Goal: Task Accomplishment & Management: Use online tool/utility

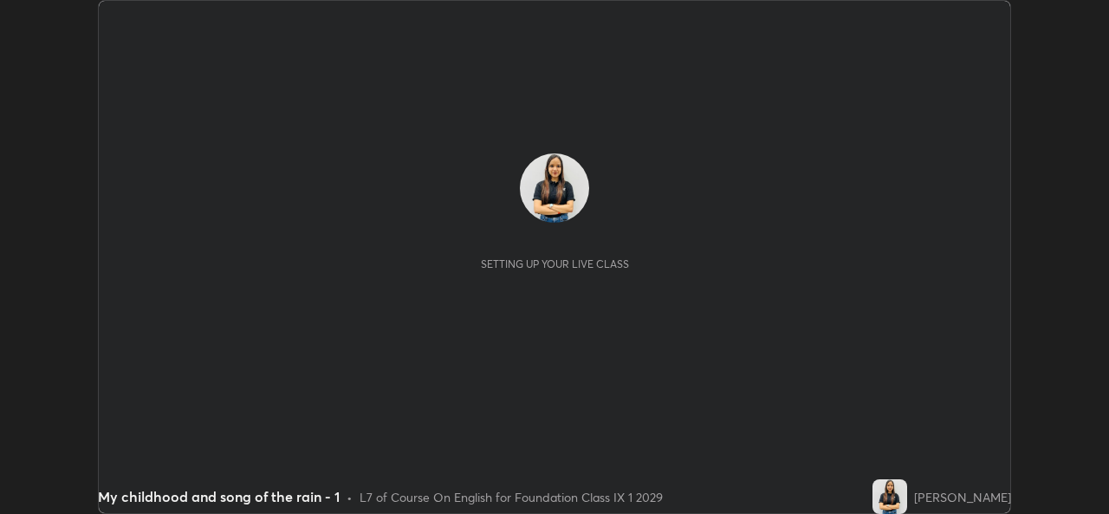
scroll to position [514, 1108]
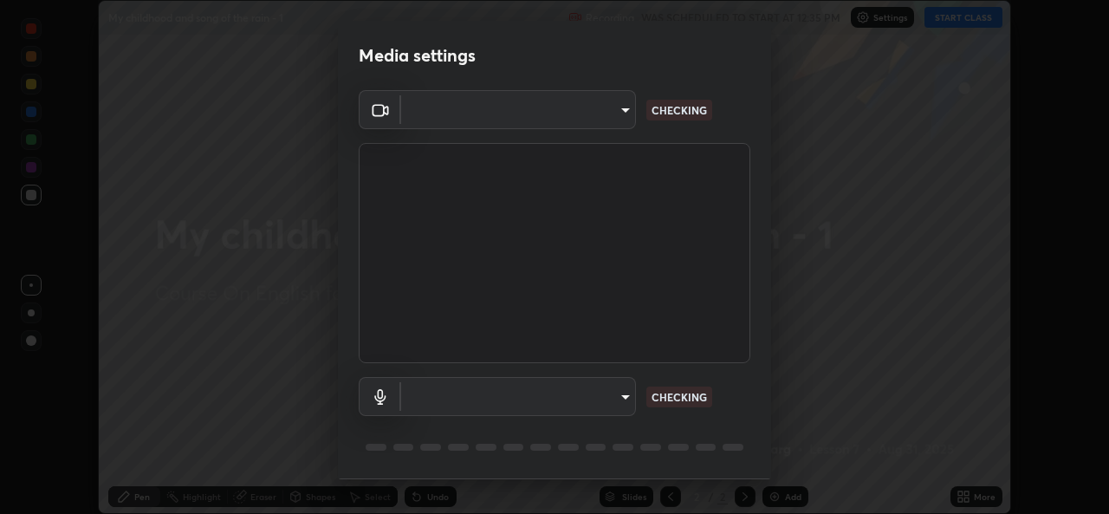
click at [984, 21] on div "Media settings ​ CHECKING ​ CHECKING 1 / 5 Next" at bounding box center [554, 257] width 1109 height 514
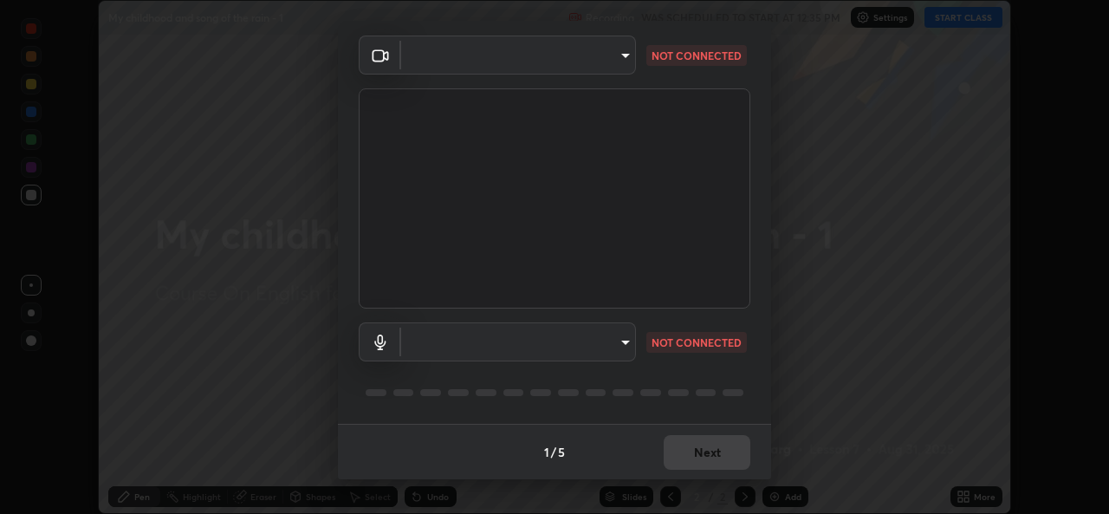
type input "a83bb134842fd6c46cae91b6313aa5efba961fee809e7364c6ef7c36ed00ea69"
type input "1096ec1564036cbcf0e9abd5aaef12808ae7e2dc0601459cd77712751889dd54"
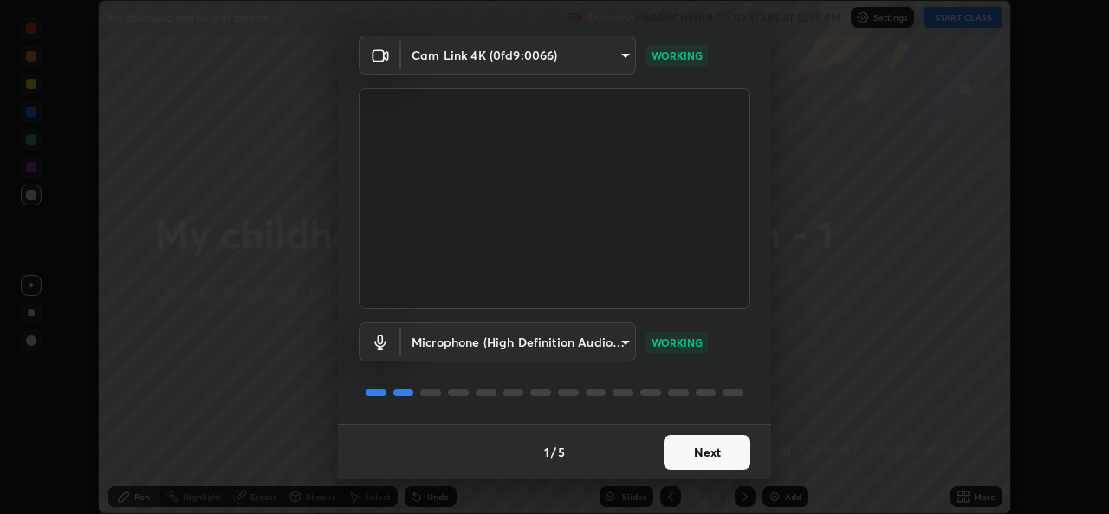
click at [715, 442] on button "Next" at bounding box center [706, 452] width 87 height 35
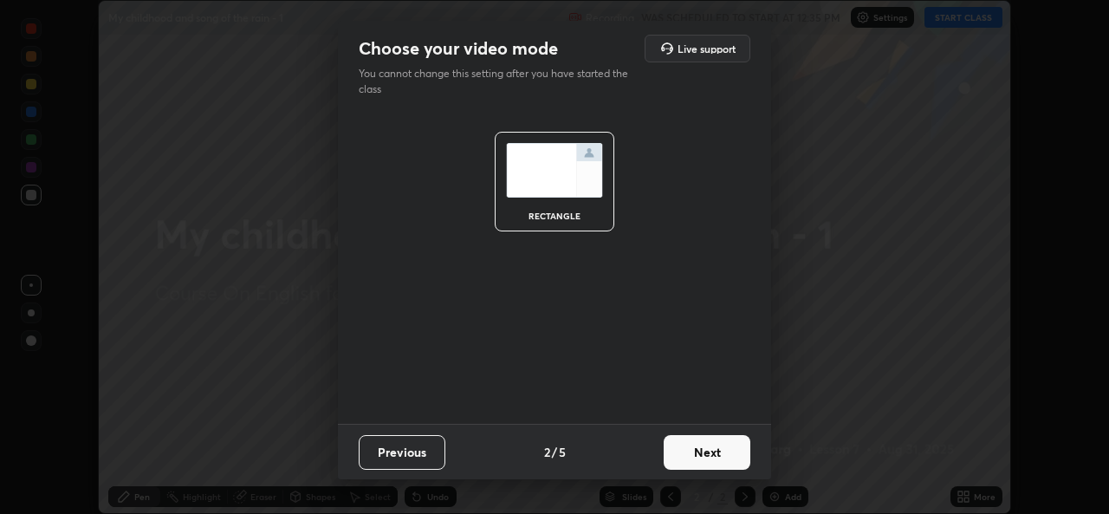
scroll to position [0, 0]
click at [715, 453] on button "Next" at bounding box center [706, 452] width 87 height 35
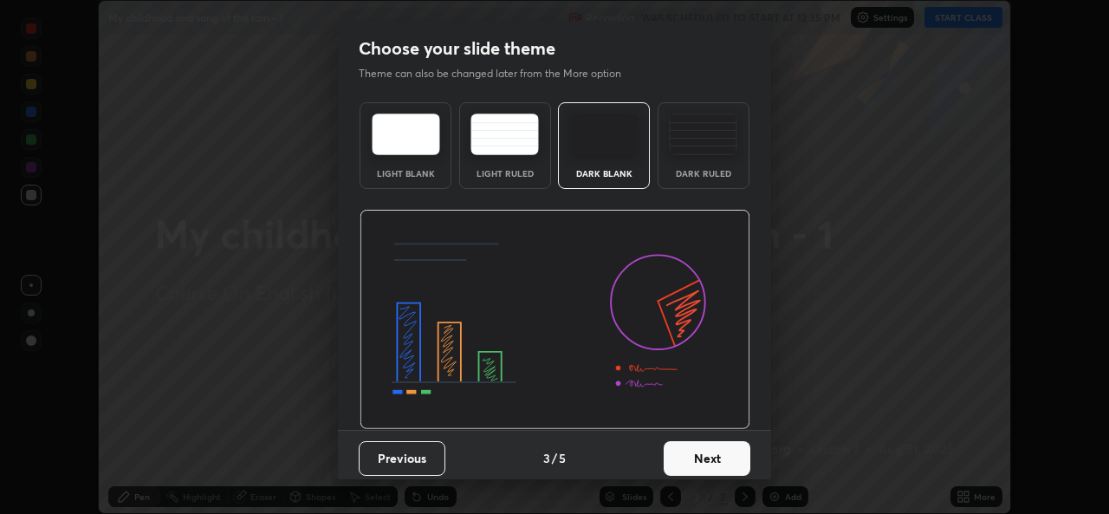
scroll to position [6, 0]
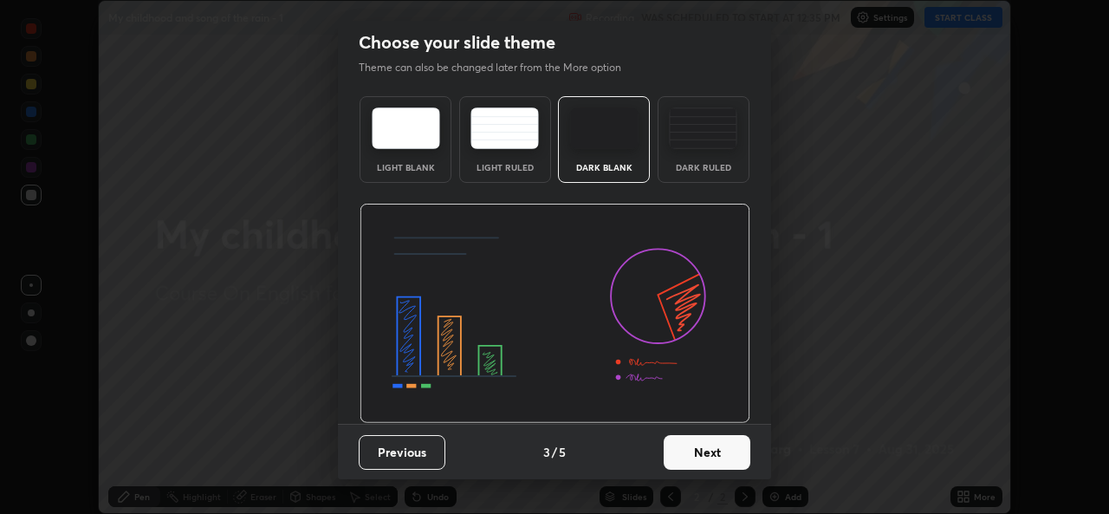
click at [704, 462] on button "Next" at bounding box center [706, 452] width 87 height 35
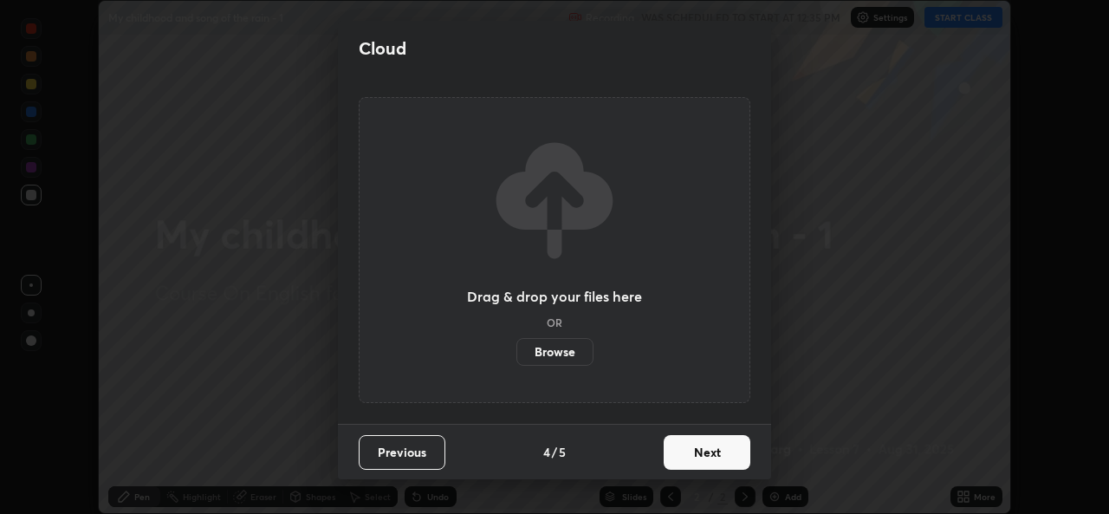
click at [703, 455] on button "Next" at bounding box center [706, 452] width 87 height 35
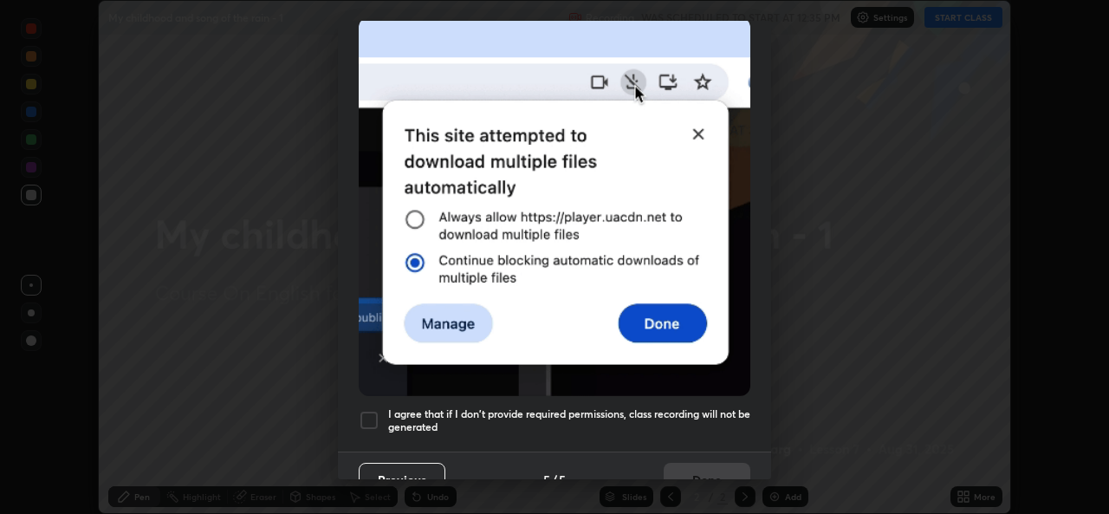
scroll to position [408, 0]
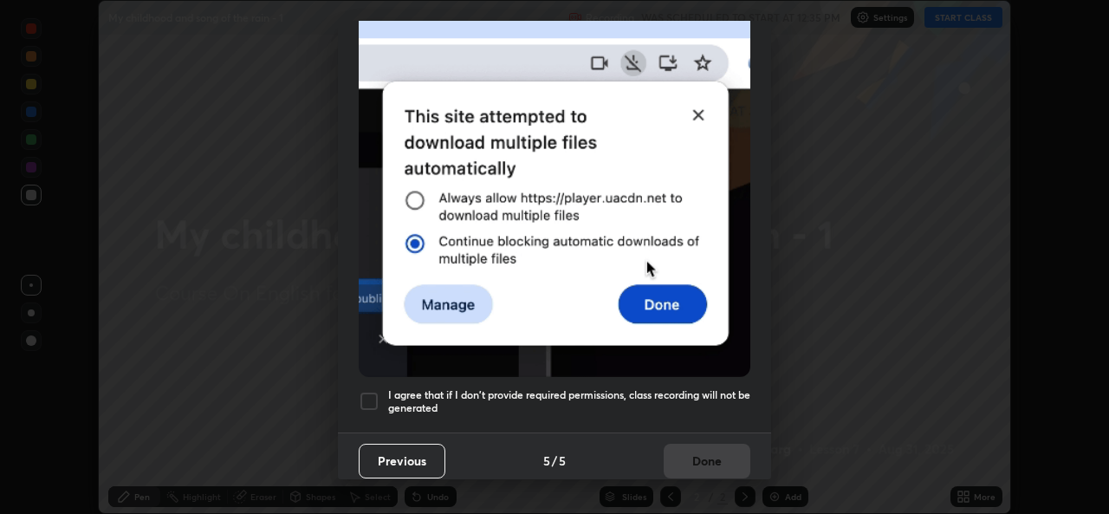
click at [644, 403] on h5 "I agree that if I don't provide required permissions, class recording will not …" at bounding box center [569, 401] width 362 height 27
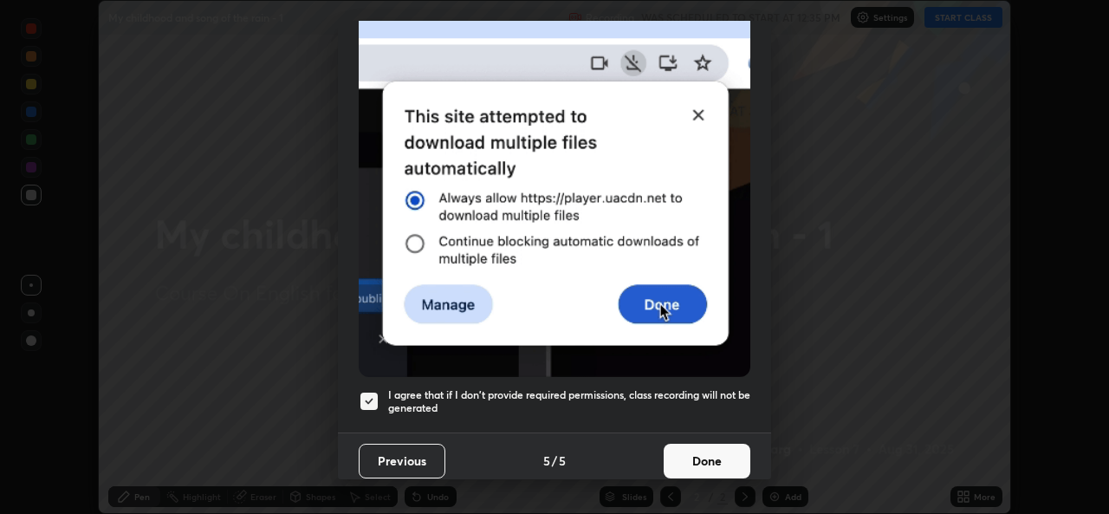
click at [683, 450] on button "Done" at bounding box center [706, 460] width 87 height 35
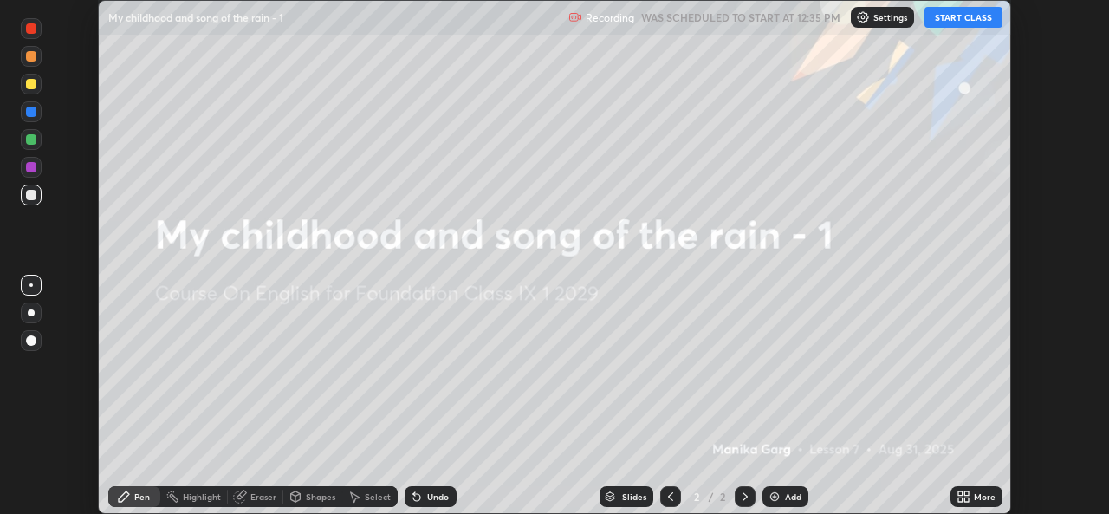
click at [954, 18] on button "START CLASS" at bounding box center [963, 17] width 78 height 21
click at [37, 169] on div at bounding box center [31, 167] width 21 height 21
click at [789, 497] on div "Add" at bounding box center [793, 496] width 16 height 9
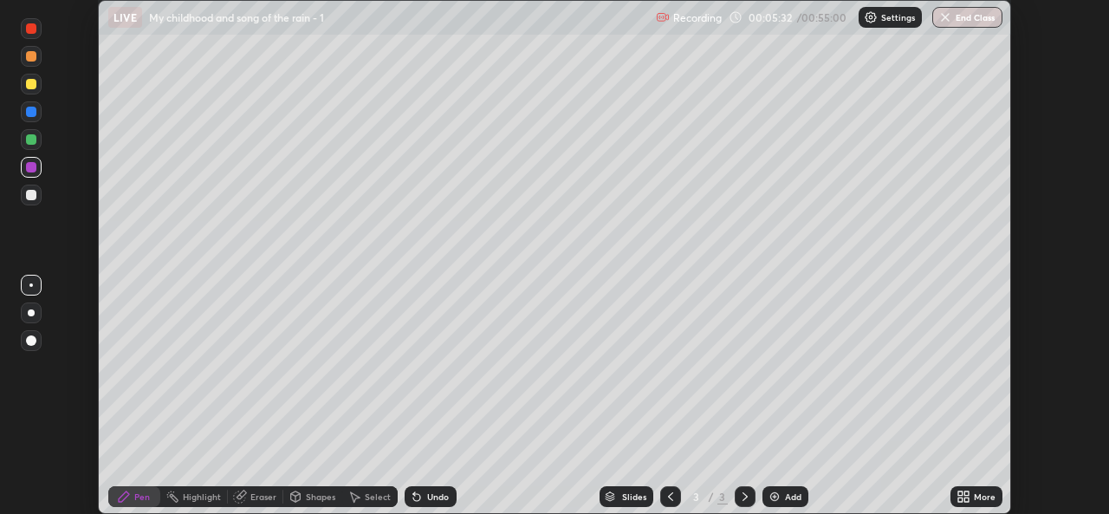
click at [981, 495] on div "More" at bounding box center [985, 496] width 22 height 9
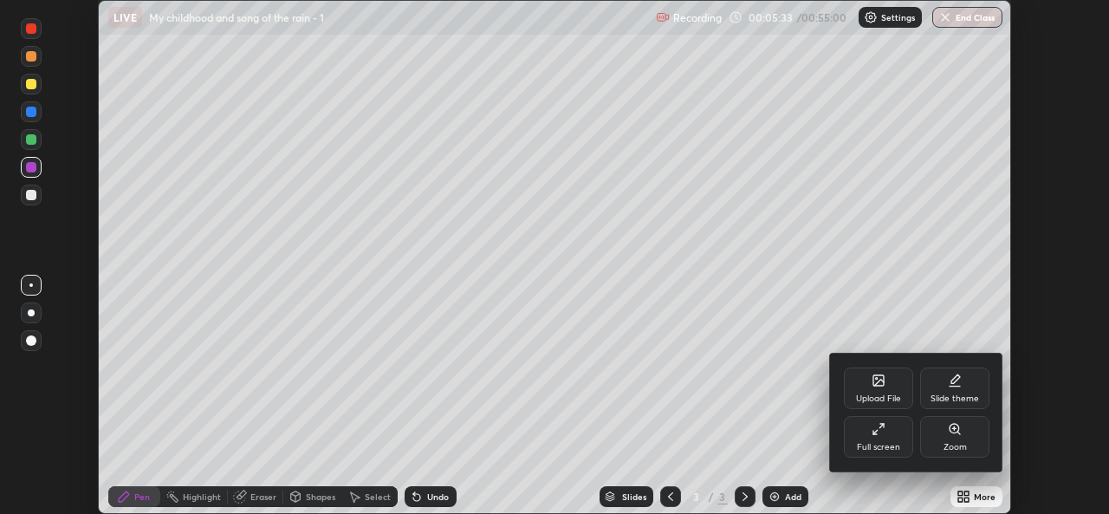
click at [879, 387] on div "Upload File" at bounding box center [878, 388] width 69 height 42
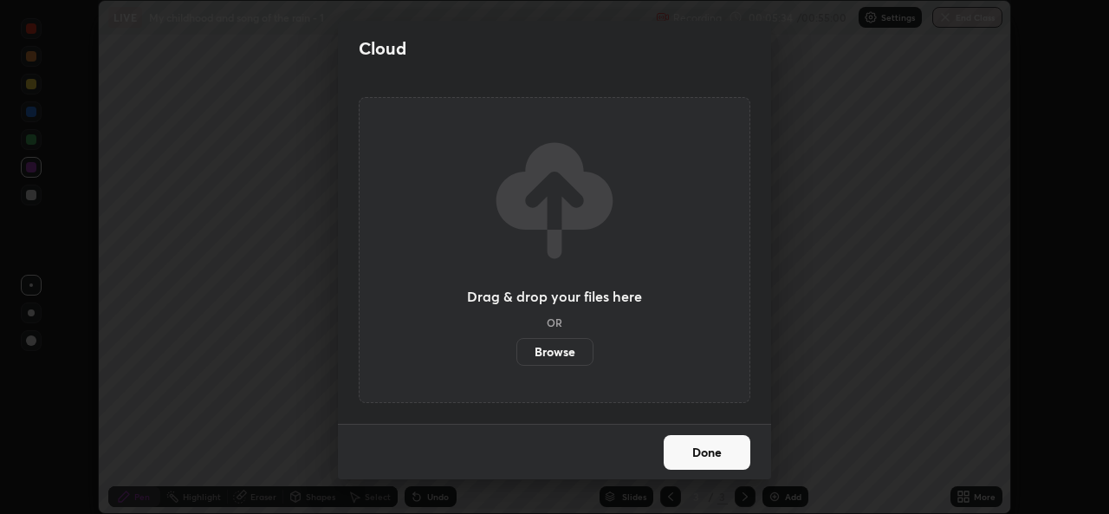
click at [560, 351] on label "Browse" at bounding box center [554, 352] width 77 height 28
click at [516, 351] on input "Browse" at bounding box center [516, 352] width 0 height 28
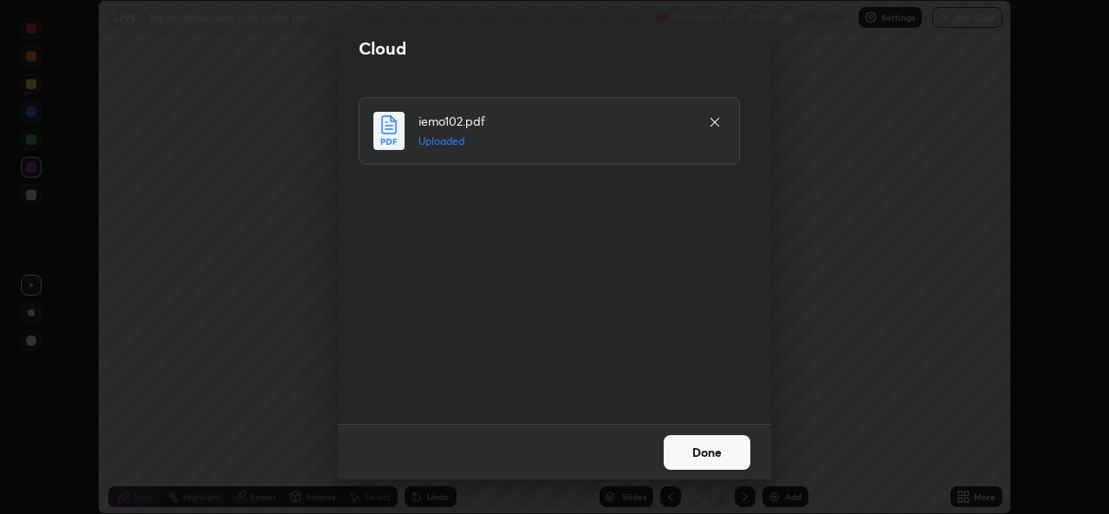
click at [676, 456] on button "Done" at bounding box center [706, 452] width 87 height 35
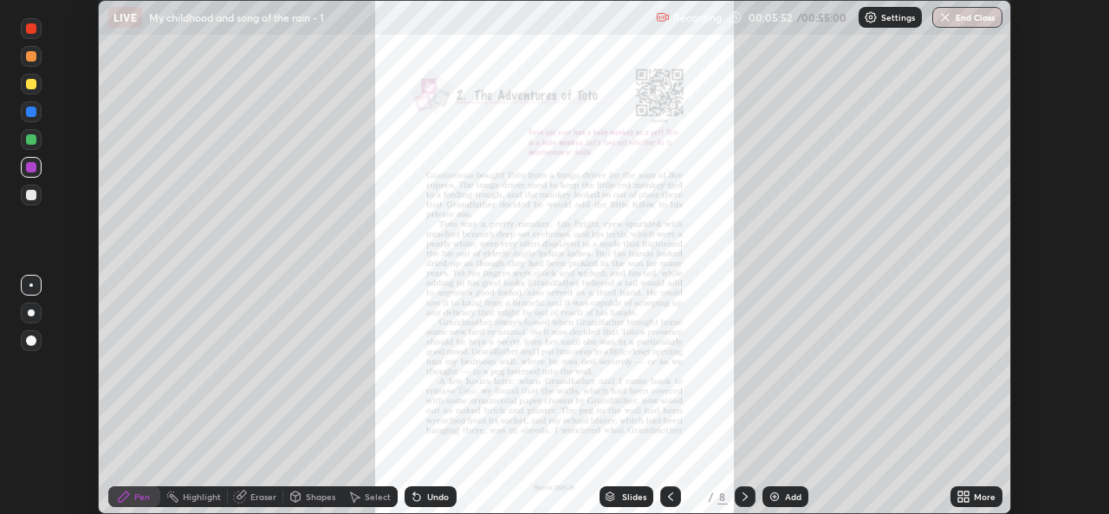
click at [967, 499] on icon at bounding box center [966, 499] width 4 height 4
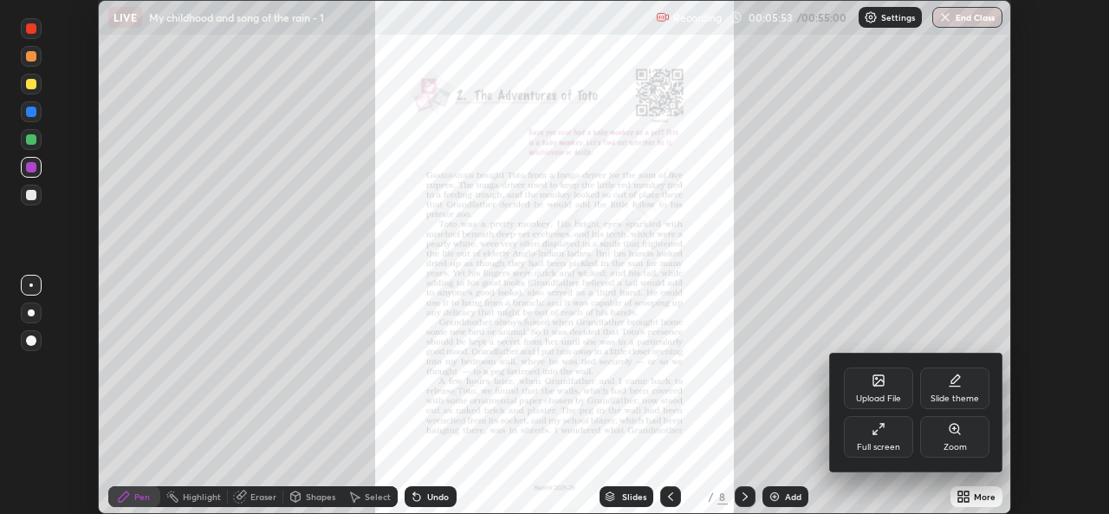
click at [952, 444] on div "Zoom" at bounding box center [954, 447] width 23 height 9
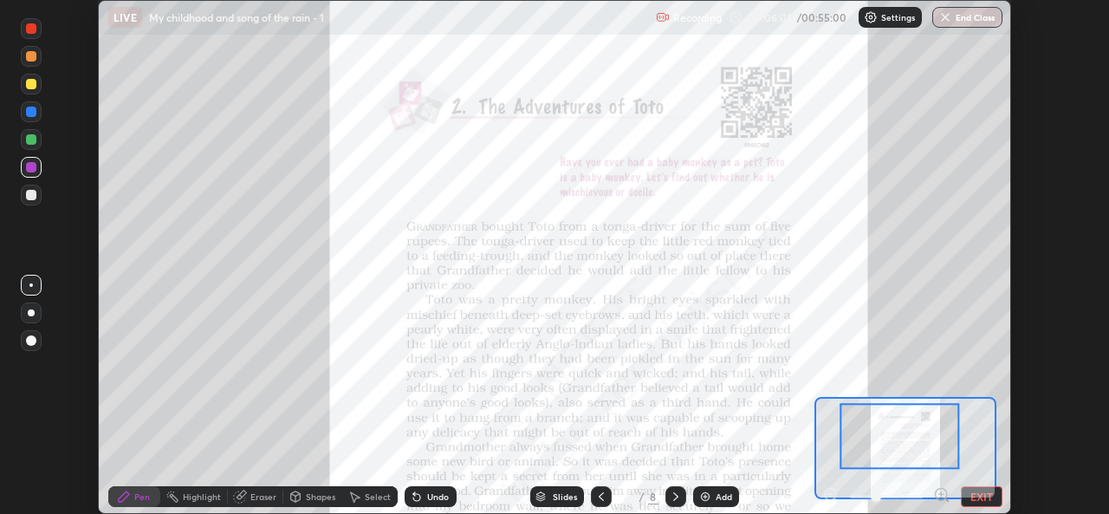
click at [939, 494] on icon at bounding box center [941, 494] width 4 height 0
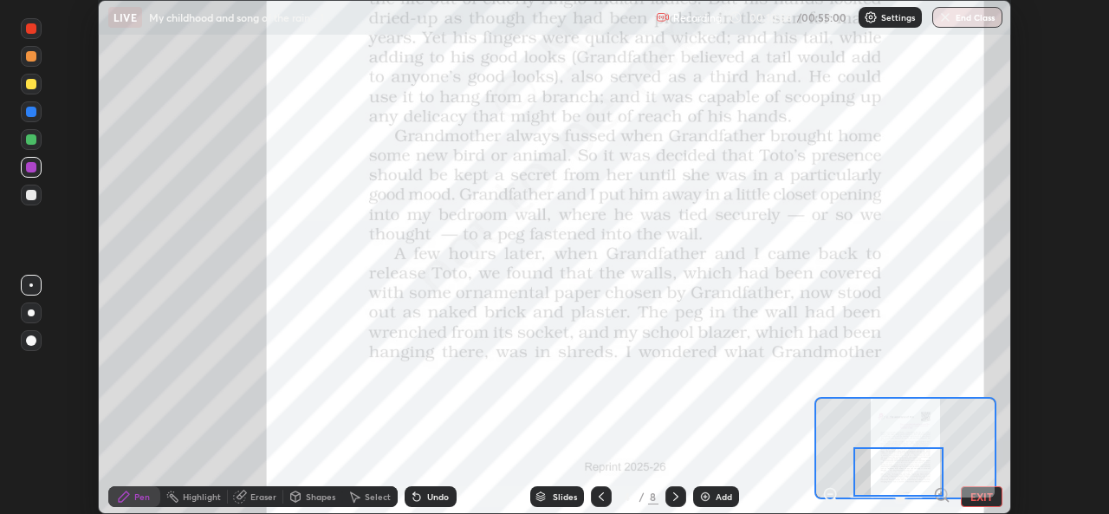
click at [674, 496] on icon at bounding box center [676, 496] width 14 height 14
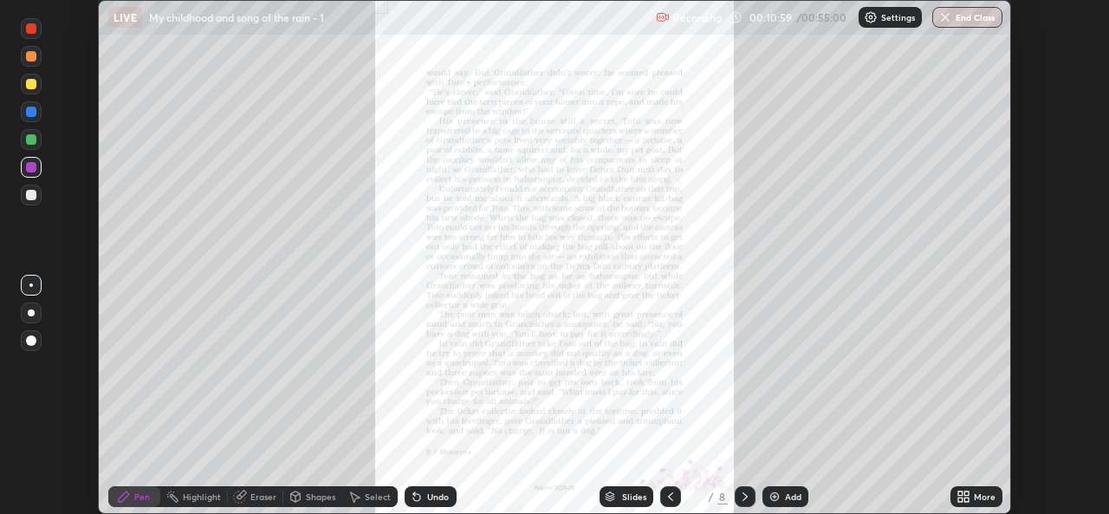
click at [989, 495] on div "More" at bounding box center [985, 496] width 22 height 9
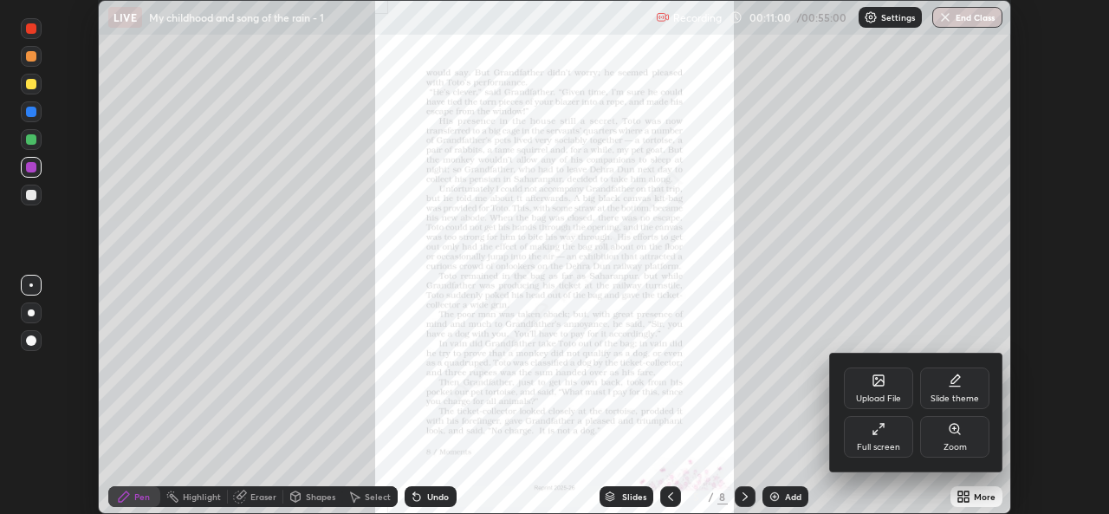
click at [950, 446] on div "Zoom" at bounding box center [954, 447] width 23 height 9
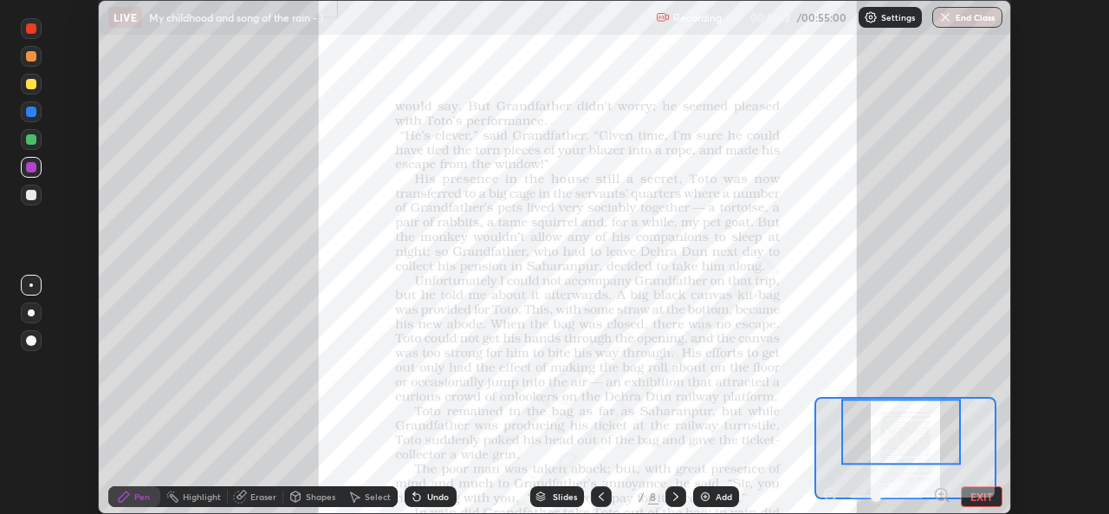
click at [941, 494] on icon at bounding box center [941, 494] width 4 height 0
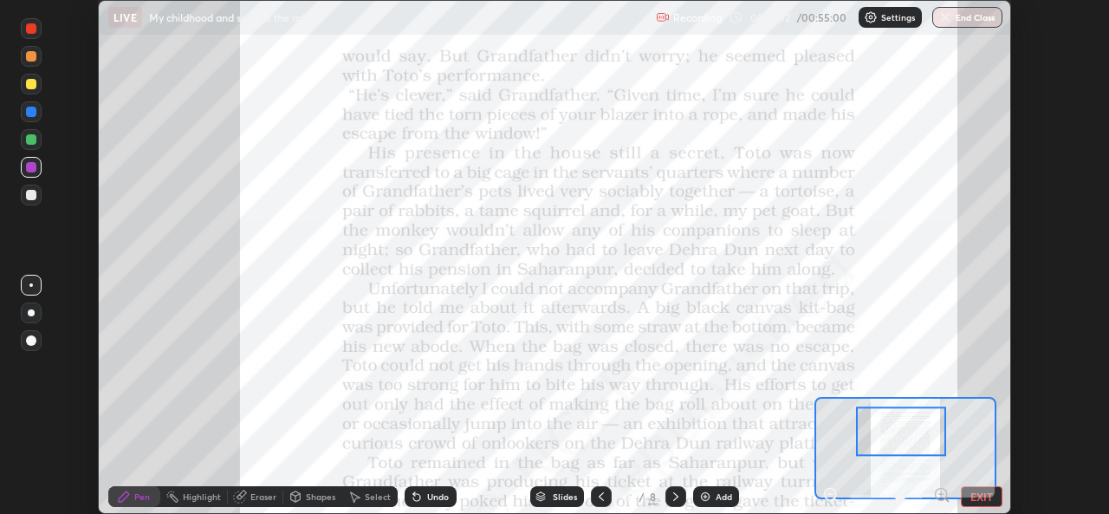
click at [929, 432] on div at bounding box center [900, 431] width 89 height 49
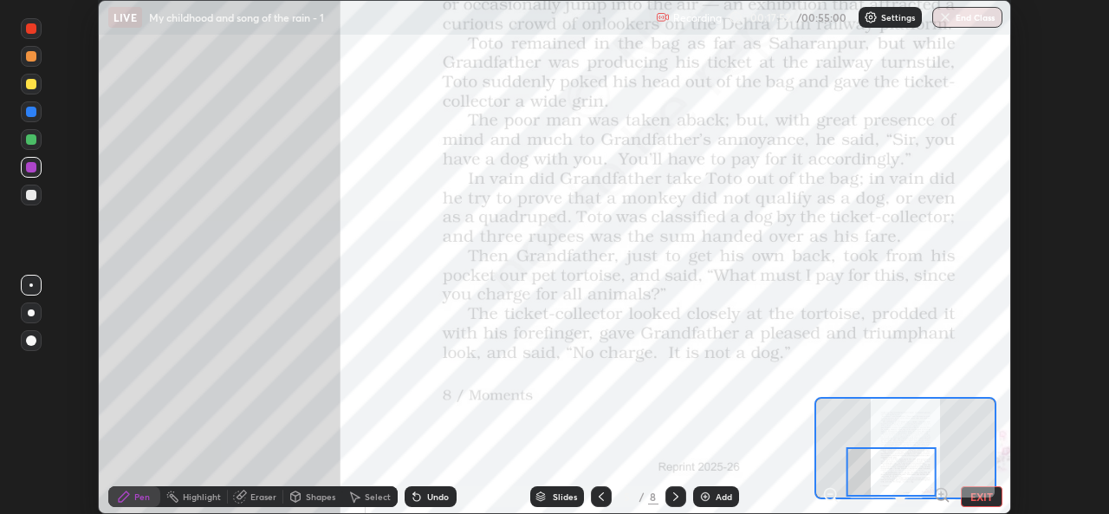
click at [672, 495] on icon at bounding box center [676, 496] width 14 height 14
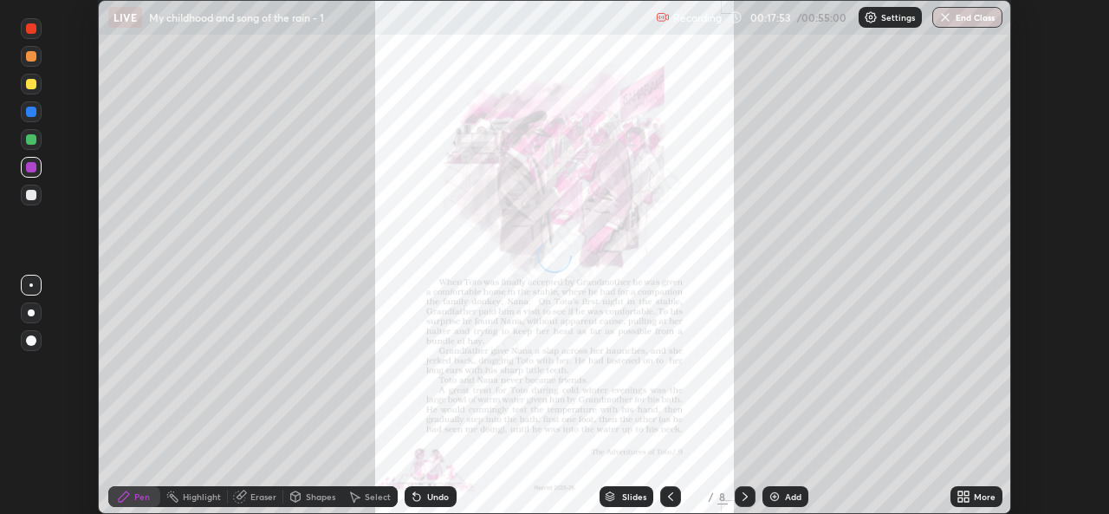
click at [967, 492] on icon at bounding box center [966, 493] width 4 height 4
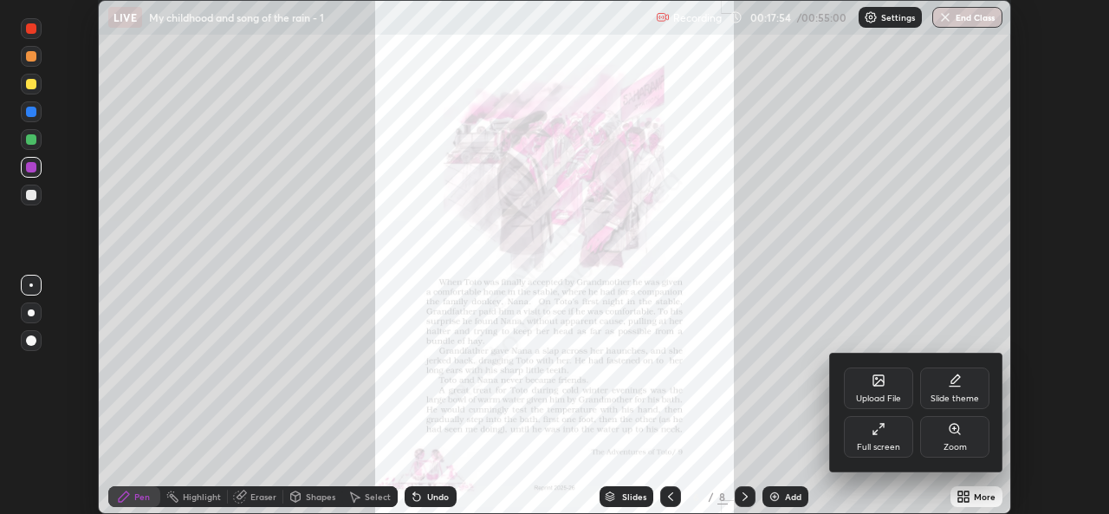
click at [955, 443] on div "Zoom" at bounding box center [954, 447] width 23 height 9
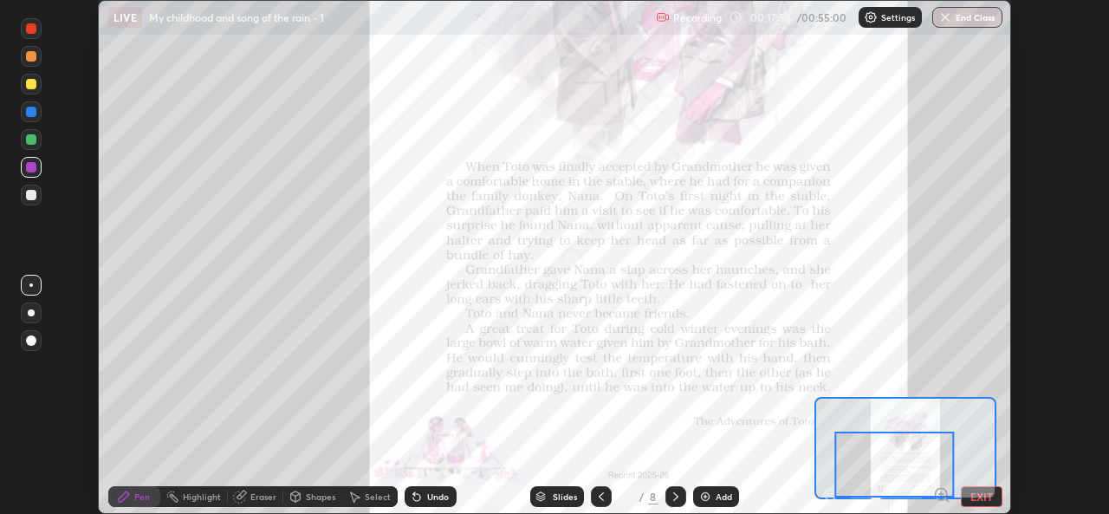
click at [941, 495] on div at bounding box center [894, 464] width 120 height 66
click at [923, 461] on div at bounding box center [894, 464] width 120 height 66
click at [599, 496] on icon at bounding box center [601, 496] width 14 height 14
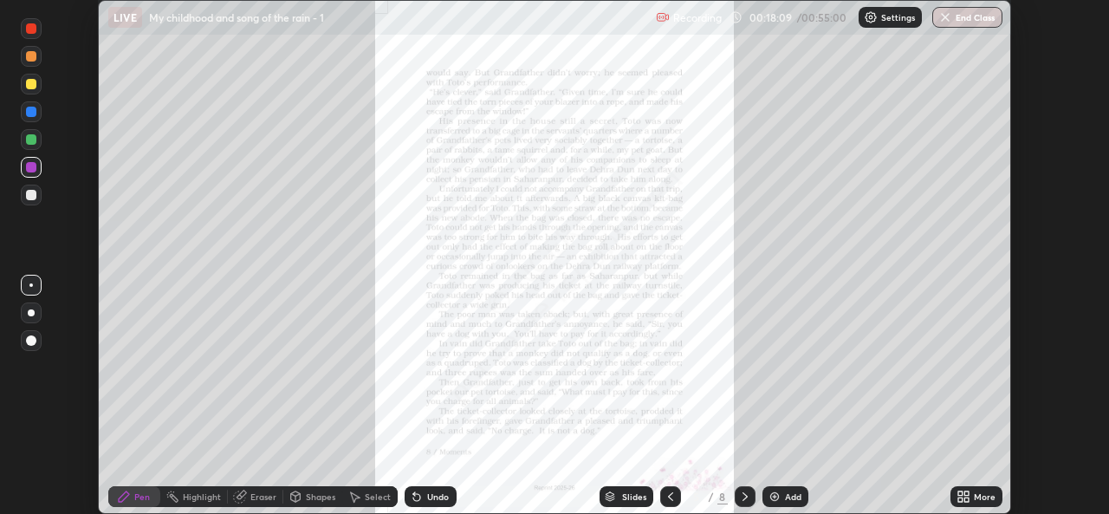
click at [676, 495] on div at bounding box center [670, 496] width 21 height 21
click at [979, 495] on div "More" at bounding box center [985, 496] width 22 height 9
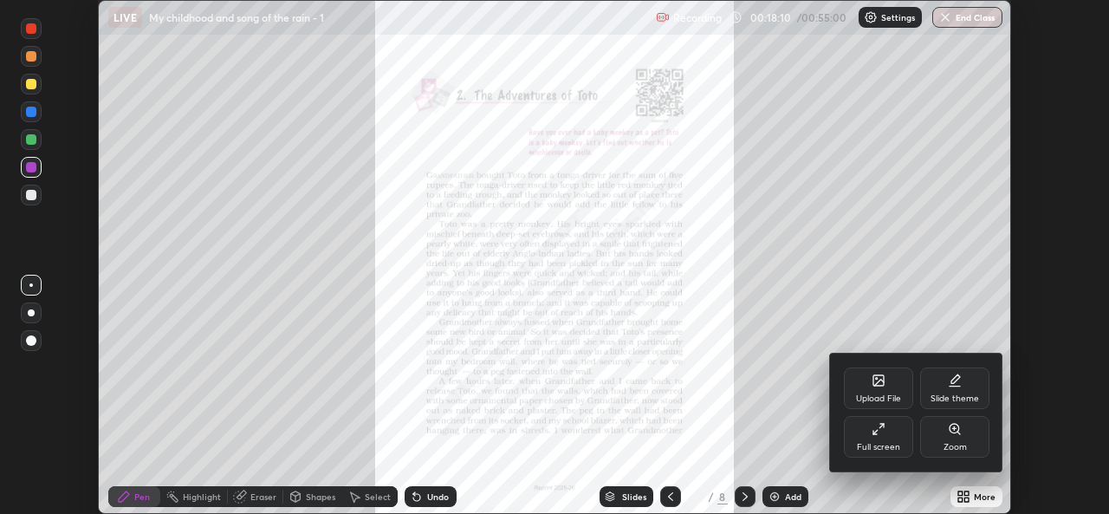
click at [959, 443] on div "Zoom" at bounding box center [954, 447] width 23 height 9
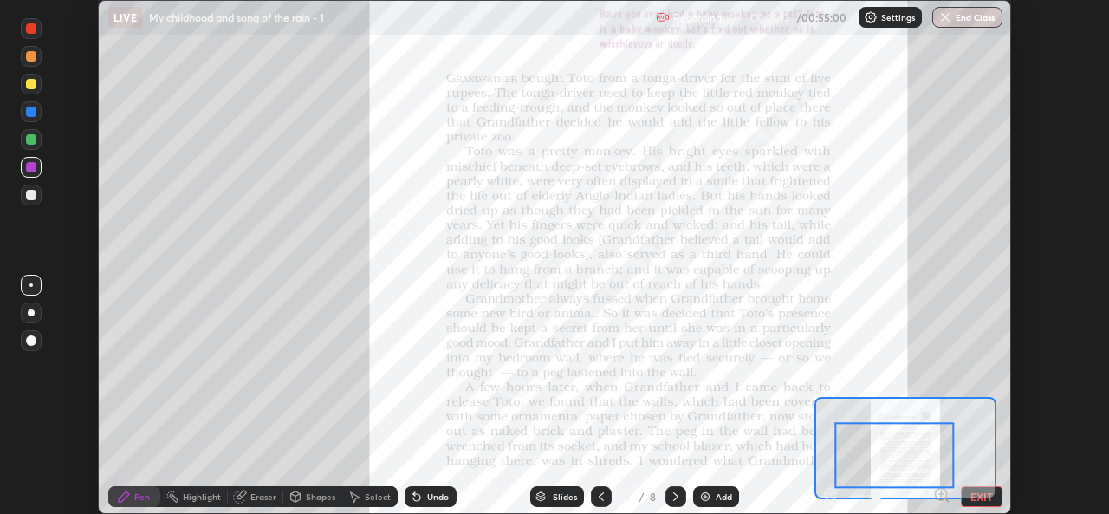
click at [911, 450] on div at bounding box center [894, 455] width 120 height 66
click at [672, 492] on icon at bounding box center [676, 496] width 14 height 14
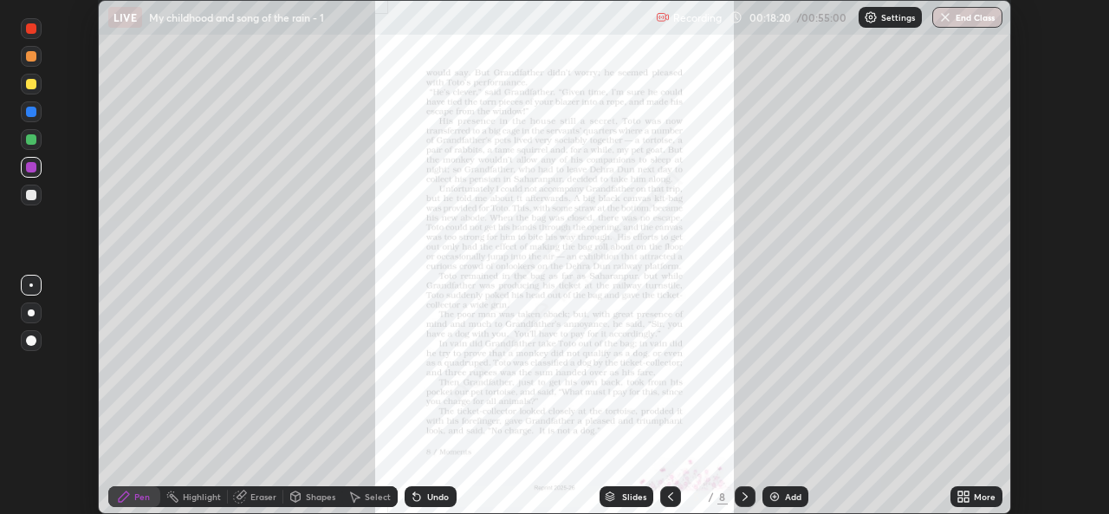
click at [966, 497] on icon at bounding box center [966, 499] width 4 height 4
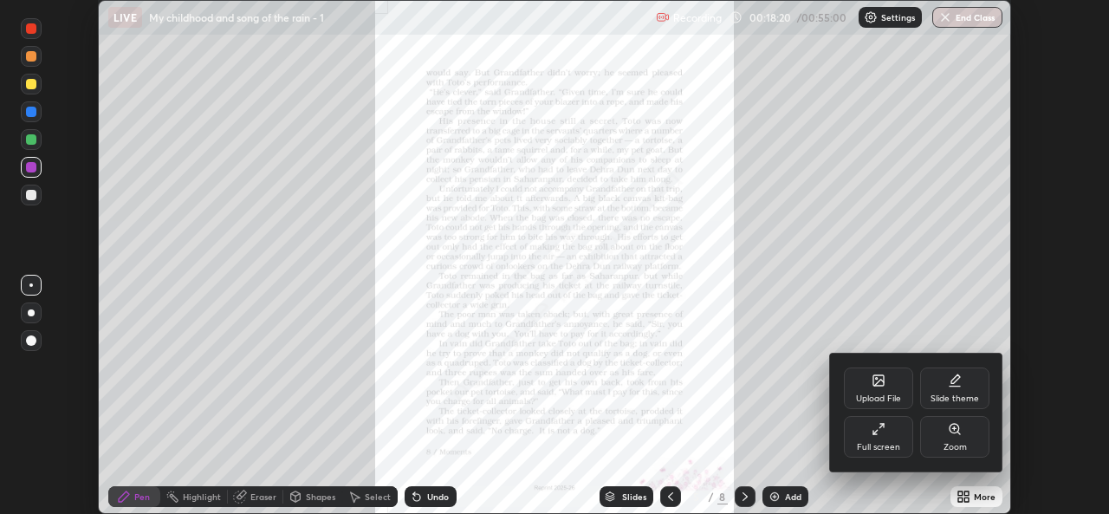
click at [955, 450] on div "Zoom" at bounding box center [954, 447] width 23 height 9
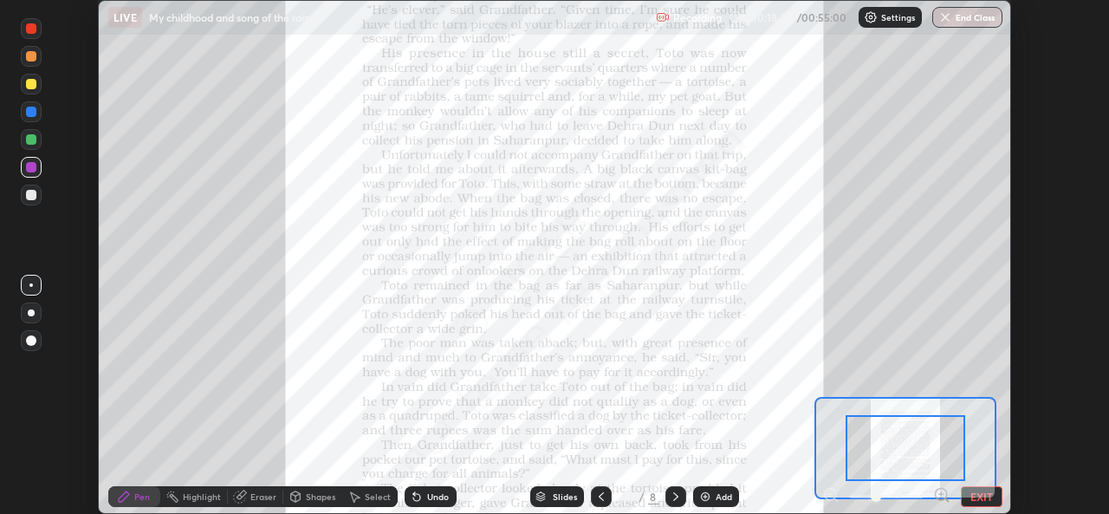
click at [677, 490] on icon at bounding box center [676, 496] width 14 height 14
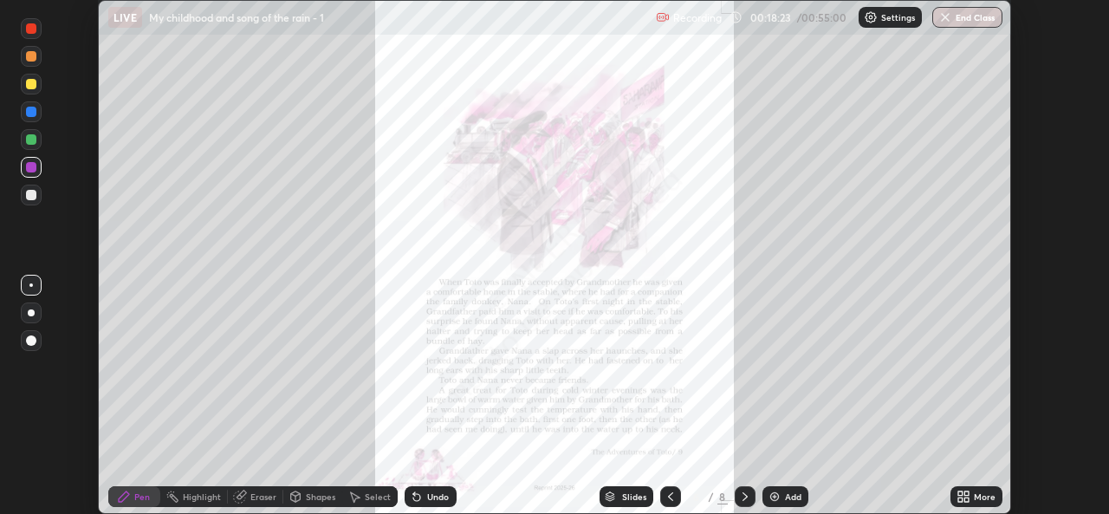
click at [981, 494] on div "More" at bounding box center [985, 496] width 22 height 9
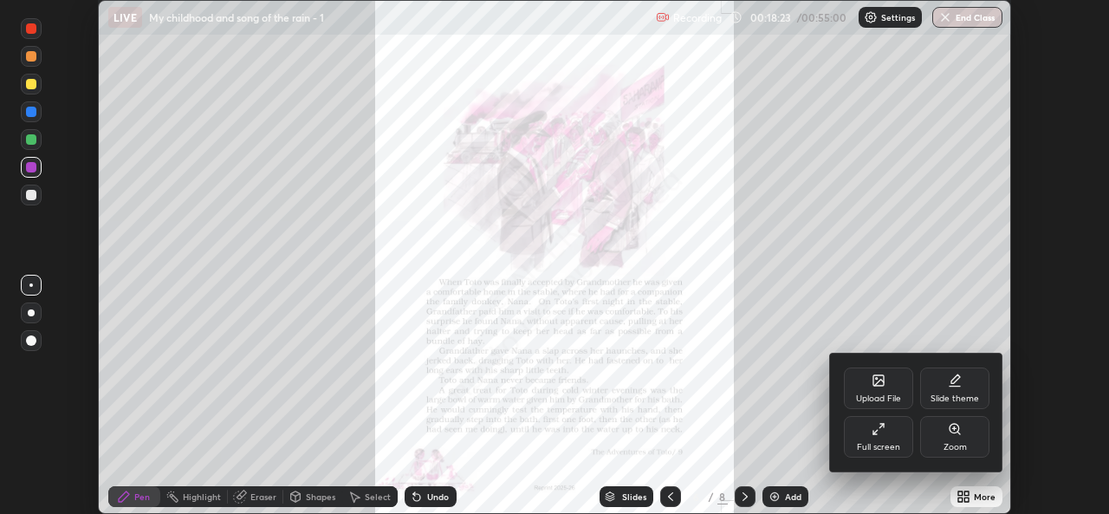
click at [957, 443] on div "Zoom" at bounding box center [954, 447] width 23 height 9
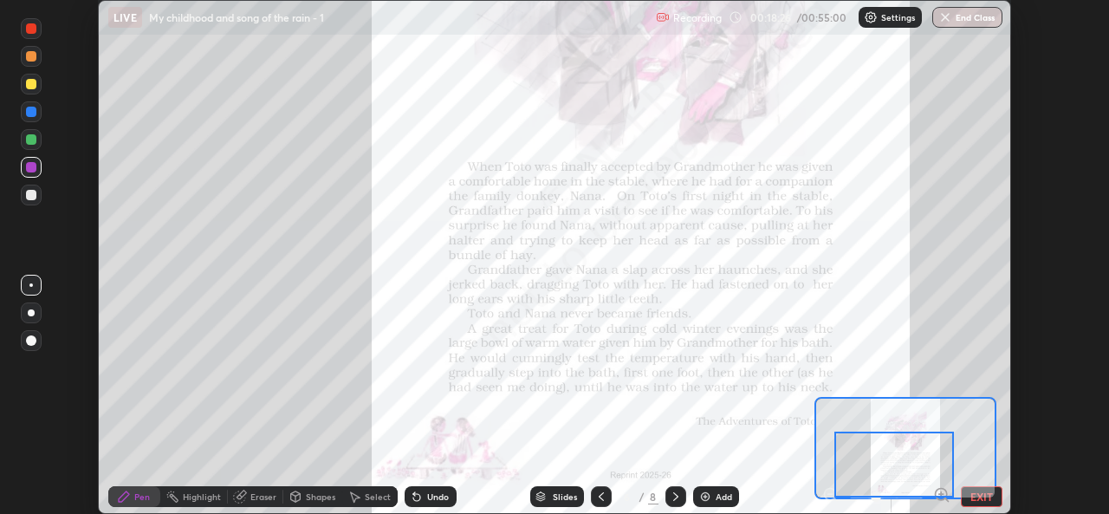
click at [941, 494] on div at bounding box center [894, 464] width 120 height 66
click at [673, 495] on icon at bounding box center [676, 496] width 14 height 14
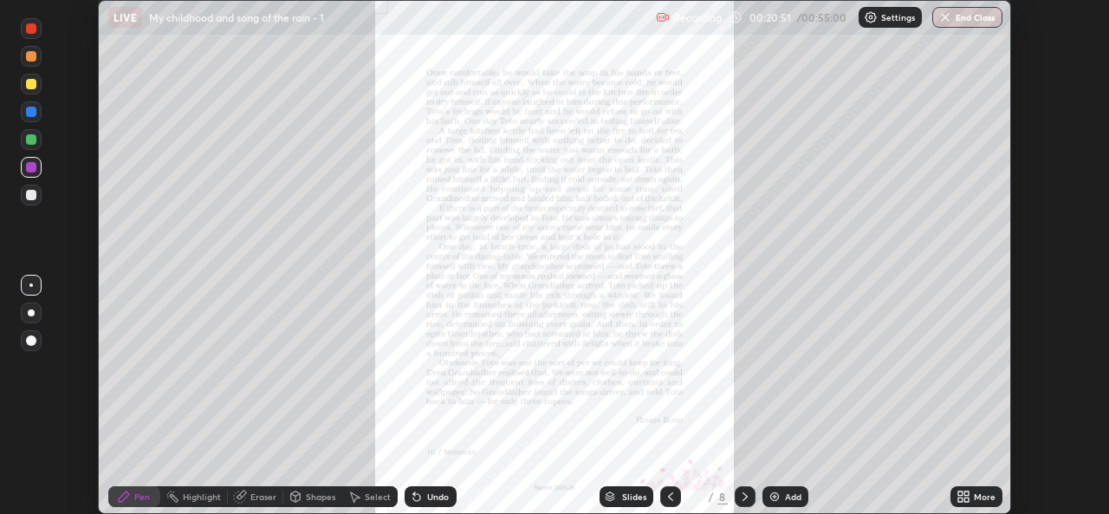
click at [981, 495] on div "More" at bounding box center [985, 496] width 22 height 9
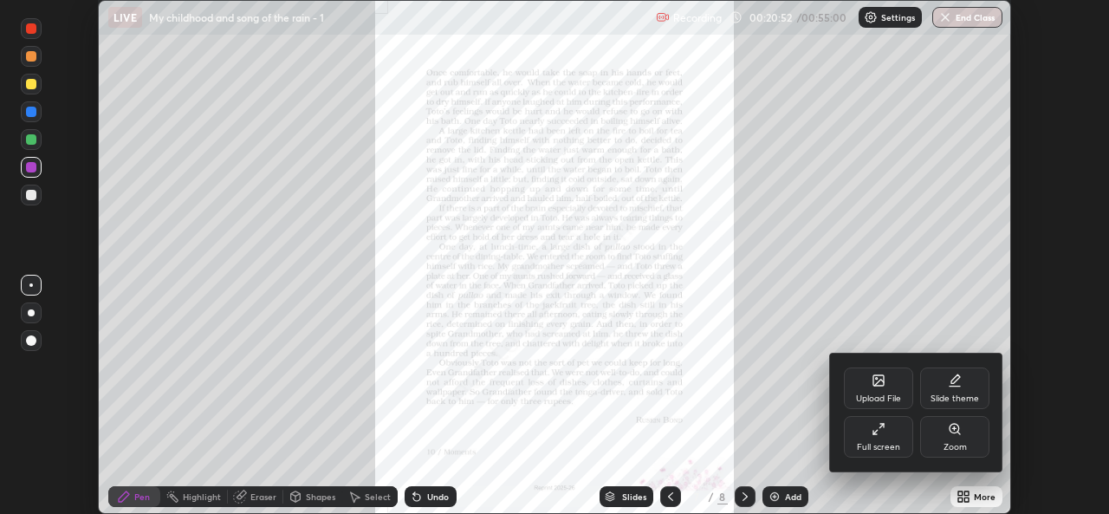
click at [956, 440] on div "Zoom" at bounding box center [954, 437] width 69 height 42
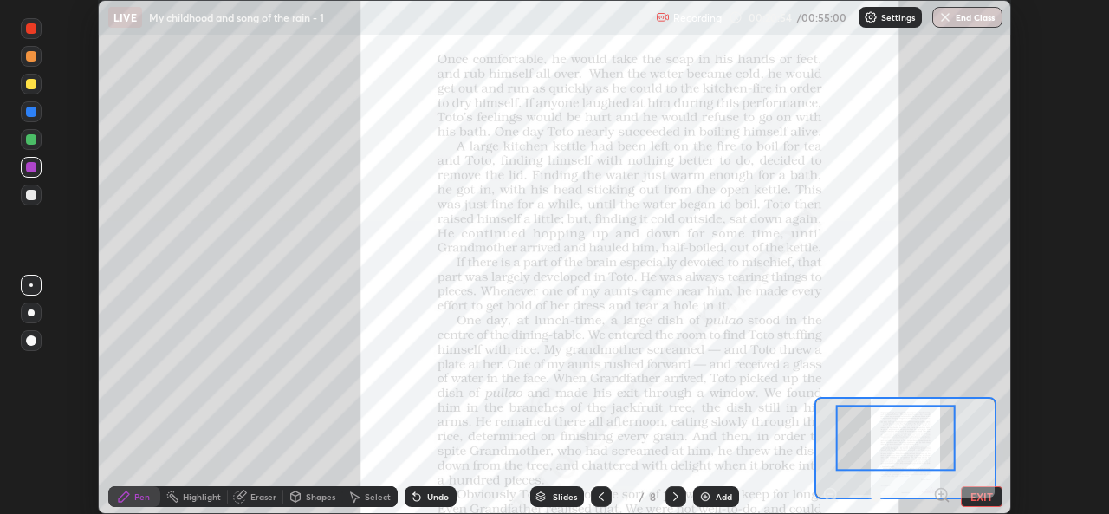
click at [942, 495] on icon at bounding box center [941, 494] width 17 height 17
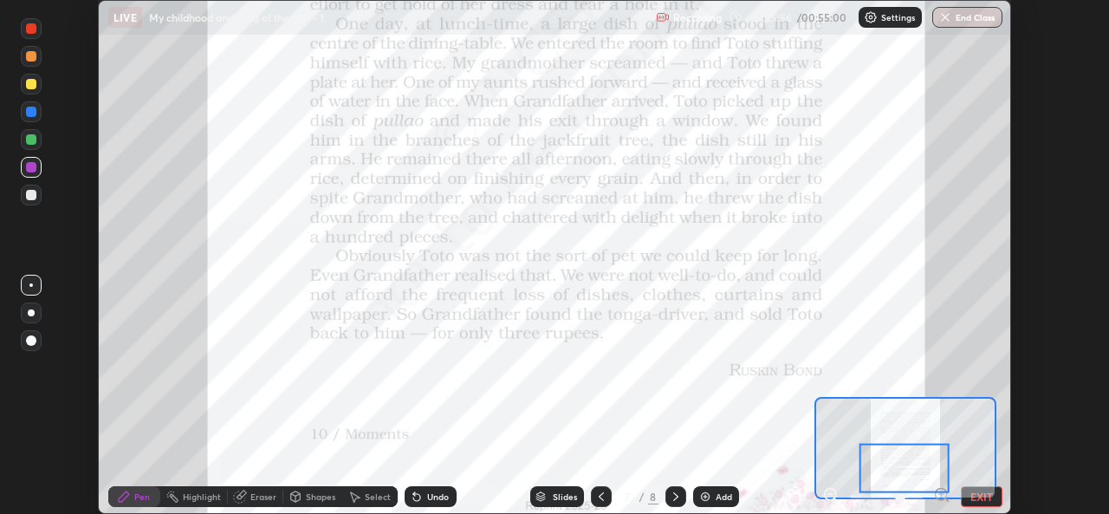
click at [876, 464] on div at bounding box center [903, 467] width 89 height 49
click at [674, 496] on icon at bounding box center [676, 496] width 14 height 14
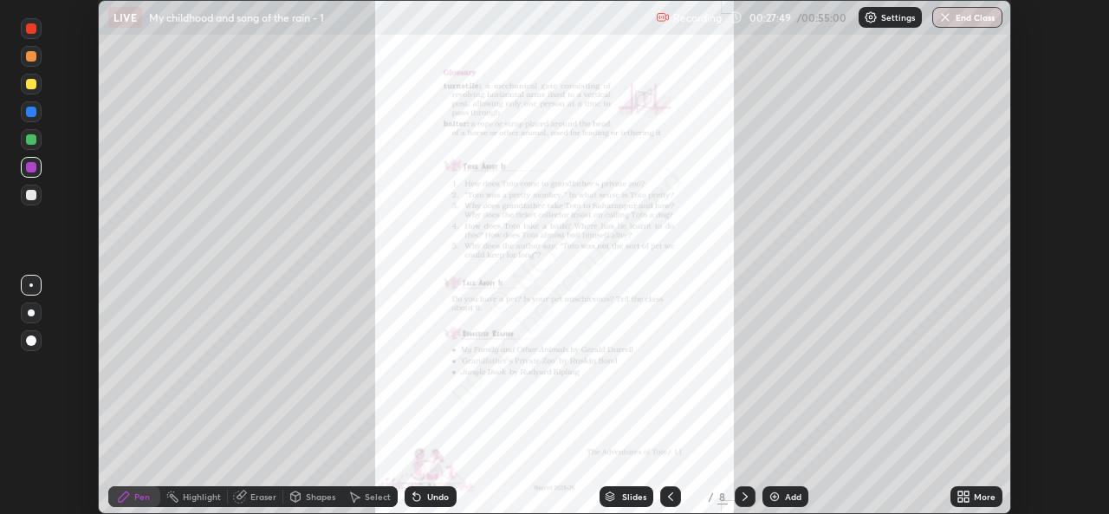
click at [966, 493] on icon at bounding box center [966, 493] width 4 height 4
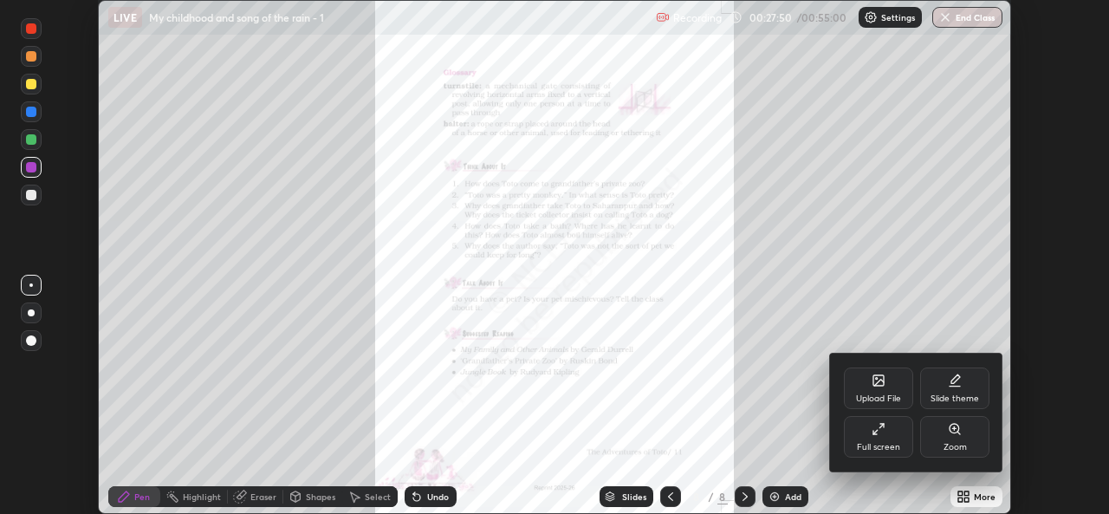
click at [946, 446] on div "Zoom" at bounding box center [954, 447] width 23 height 9
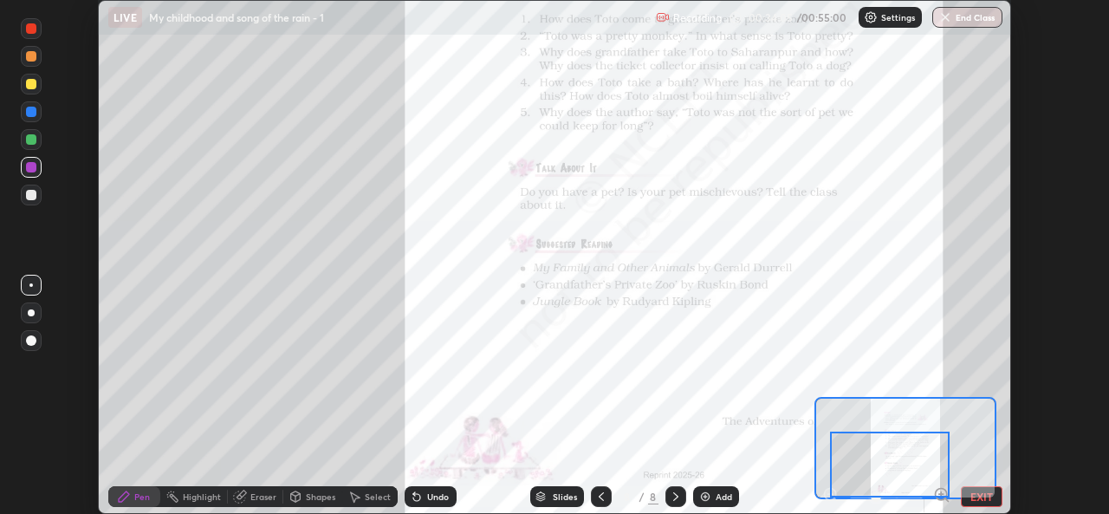
click at [671, 491] on icon at bounding box center [676, 496] width 14 height 14
click at [981, 494] on button "EXIT" at bounding box center [982, 496] width 42 height 21
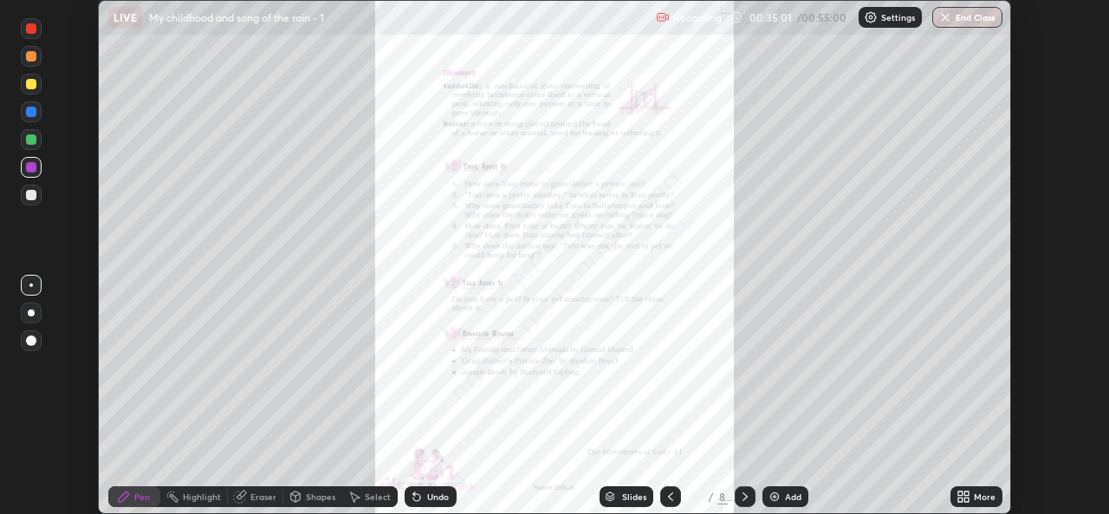
click at [970, 496] on div "More" at bounding box center [976, 496] width 52 height 21
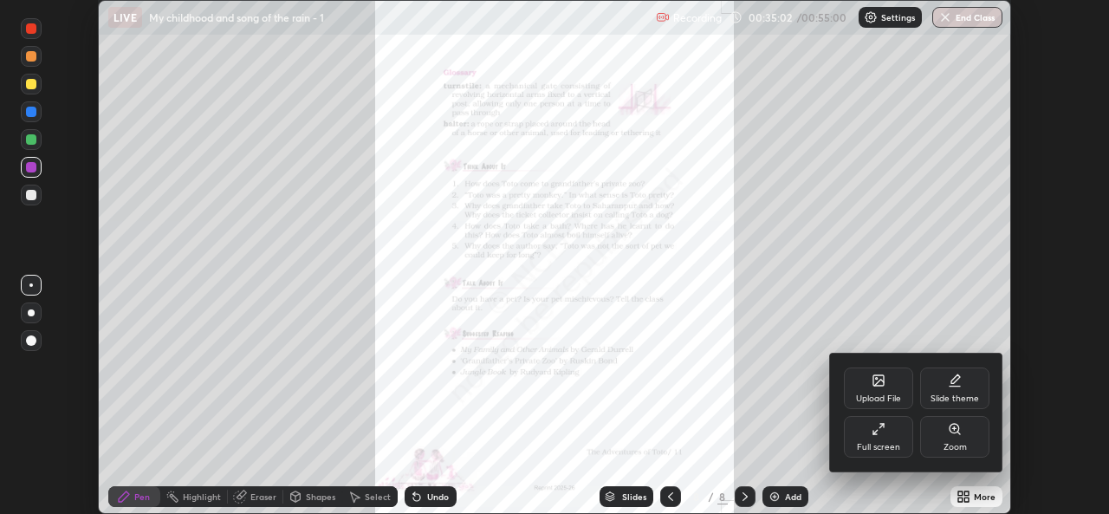
click at [877, 396] on div "Upload File" at bounding box center [878, 398] width 45 height 9
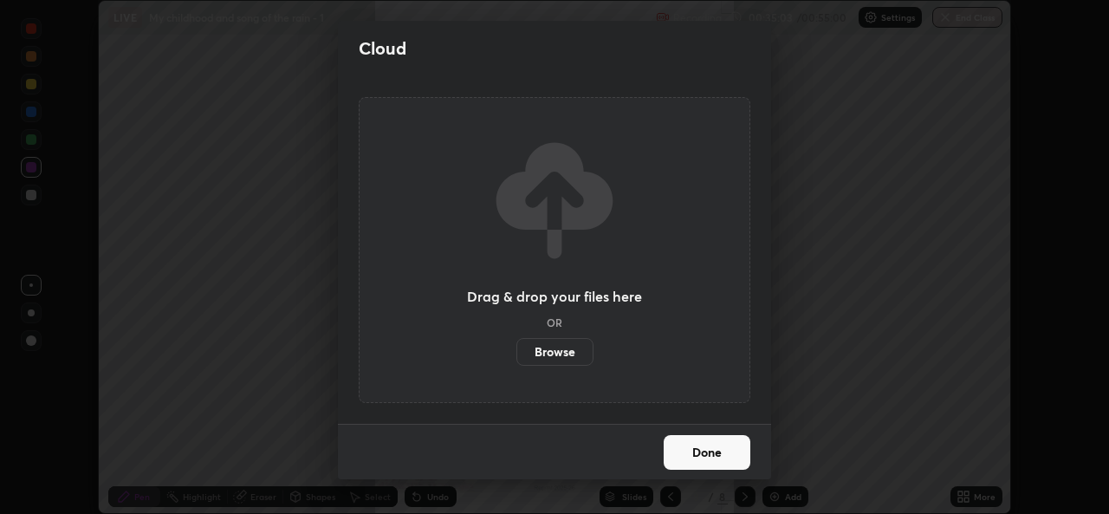
click at [563, 353] on label "Browse" at bounding box center [554, 352] width 77 height 28
click at [516, 353] on input "Browse" at bounding box center [516, 352] width 0 height 28
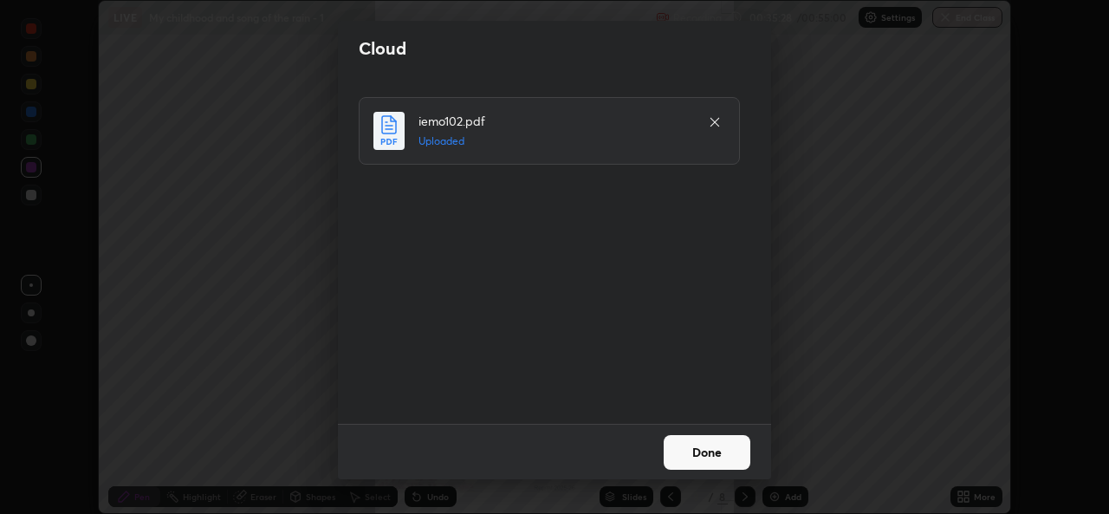
click at [698, 459] on button "Done" at bounding box center [706, 452] width 87 height 35
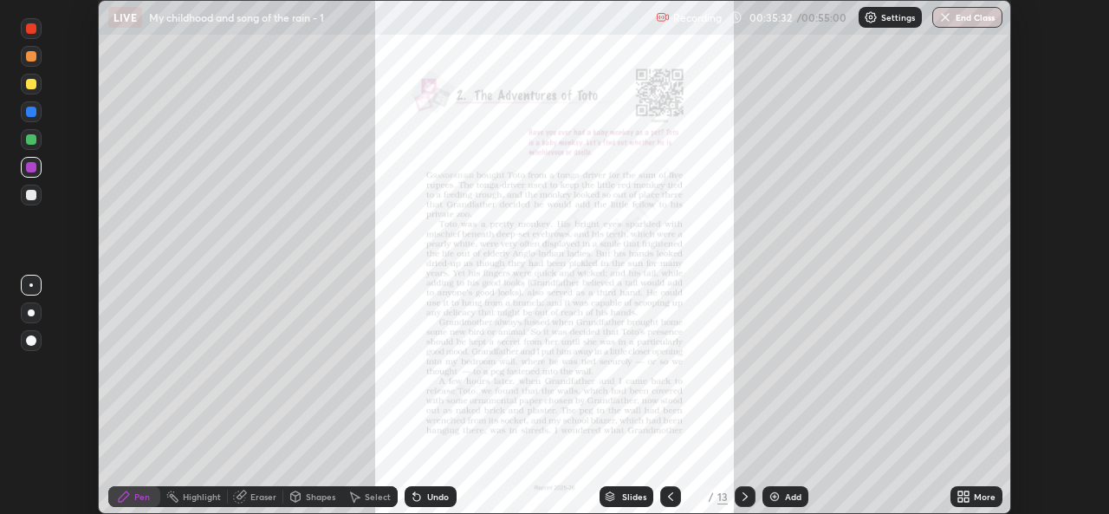
click at [748, 3] on div "Recording 00:35:32 / 00:55:00 Settings End Class" at bounding box center [829, 18] width 346 height 34
click at [975, 494] on div "More" at bounding box center [985, 496] width 22 height 9
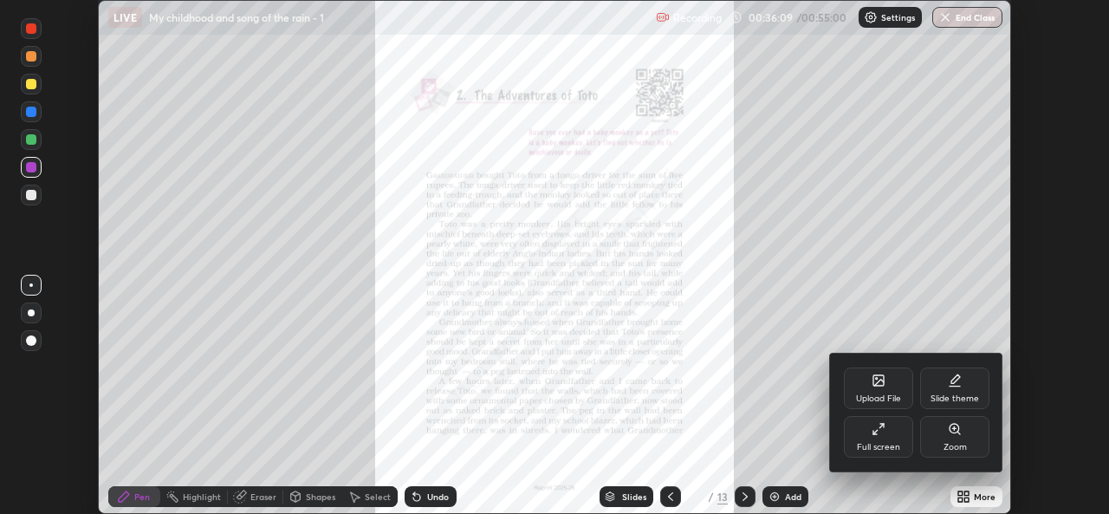
click at [883, 394] on div "Upload File" at bounding box center [878, 398] width 45 height 9
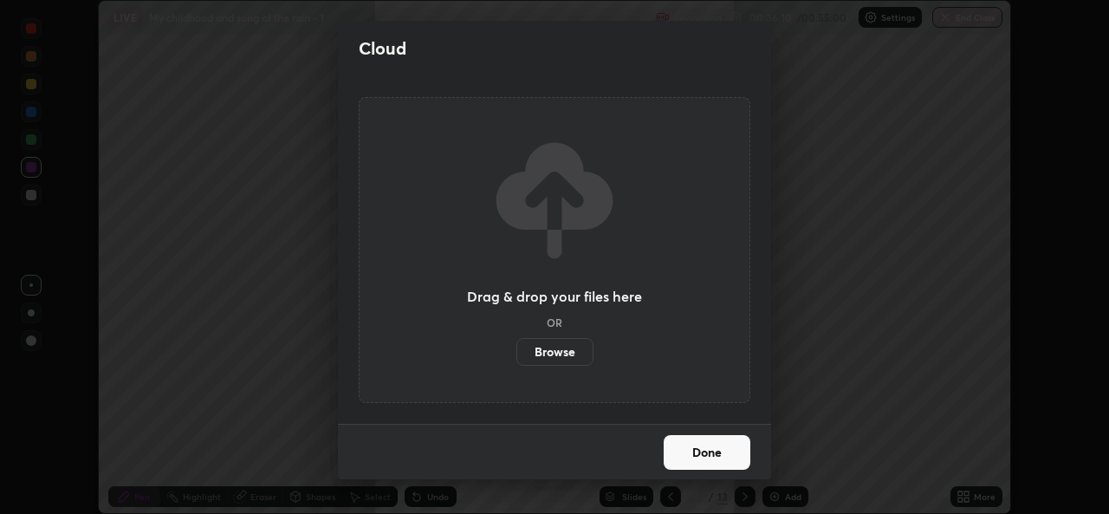
click at [569, 344] on label "Browse" at bounding box center [554, 352] width 77 height 28
click at [516, 344] on input "Browse" at bounding box center [516, 352] width 0 height 28
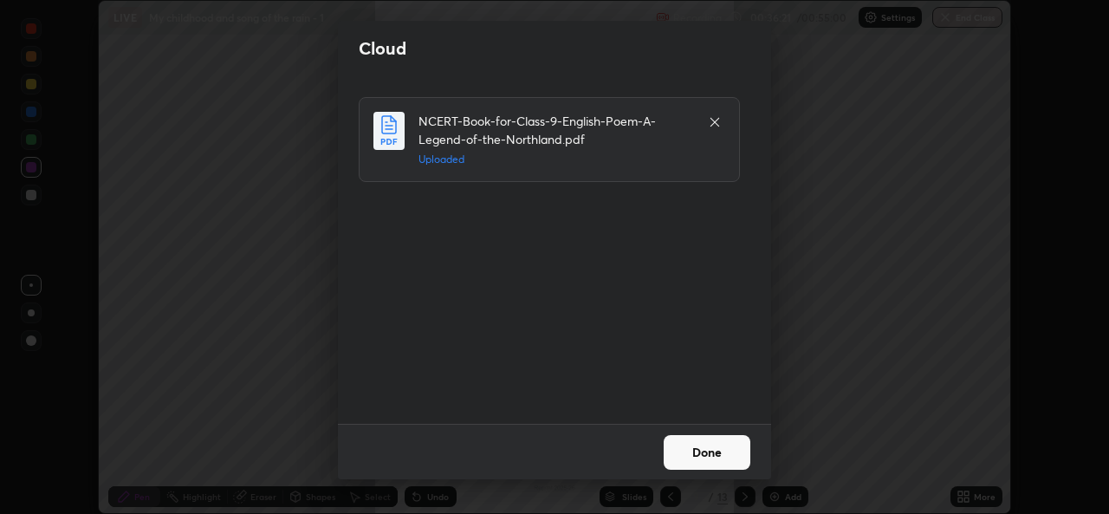
click at [703, 451] on button "Done" at bounding box center [706, 452] width 87 height 35
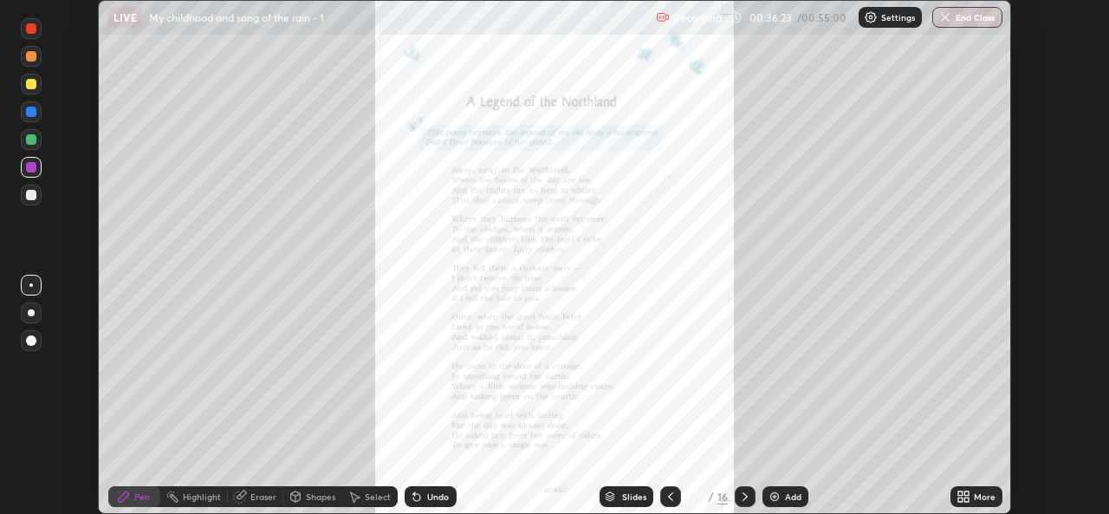
click at [987, 497] on div "More" at bounding box center [985, 496] width 22 height 9
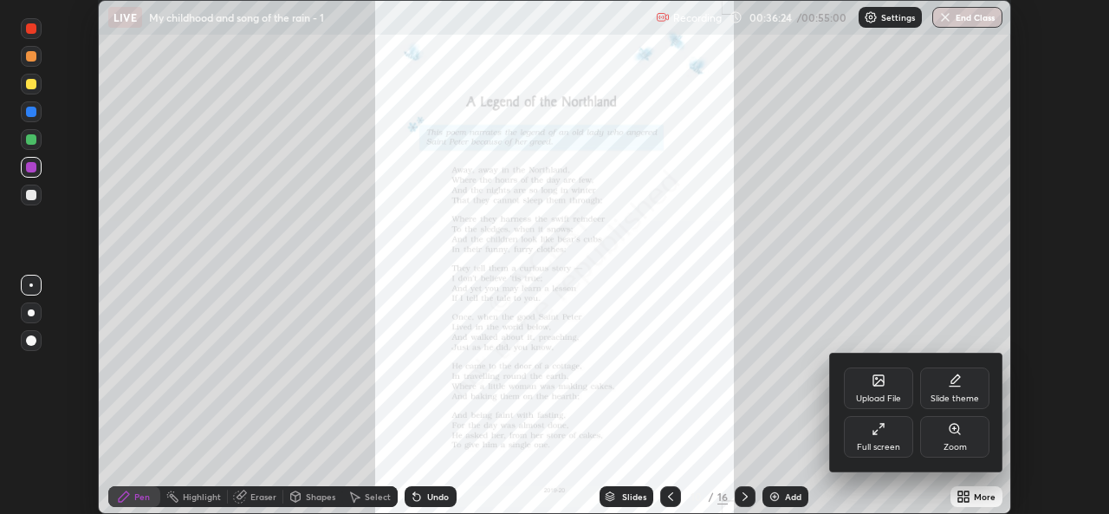
click at [958, 446] on div "Zoom" at bounding box center [954, 447] width 23 height 9
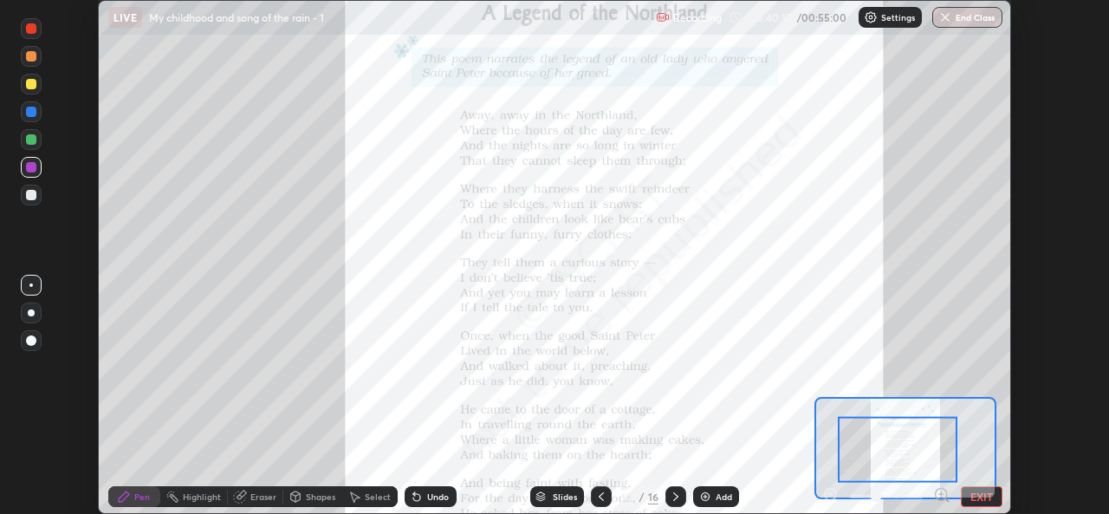
click at [932, 418] on div at bounding box center [898, 450] width 120 height 66
click at [904, 419] on div at bounding box center [898, 450] width 120 height 66
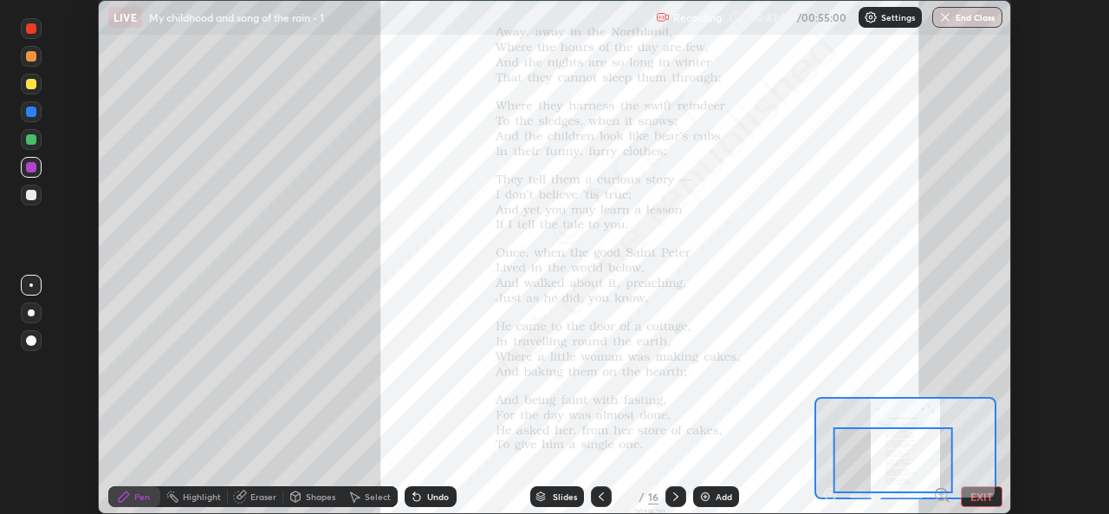
click at [671, 494] on icon at bounding box center [676, 496] width 14 height 14
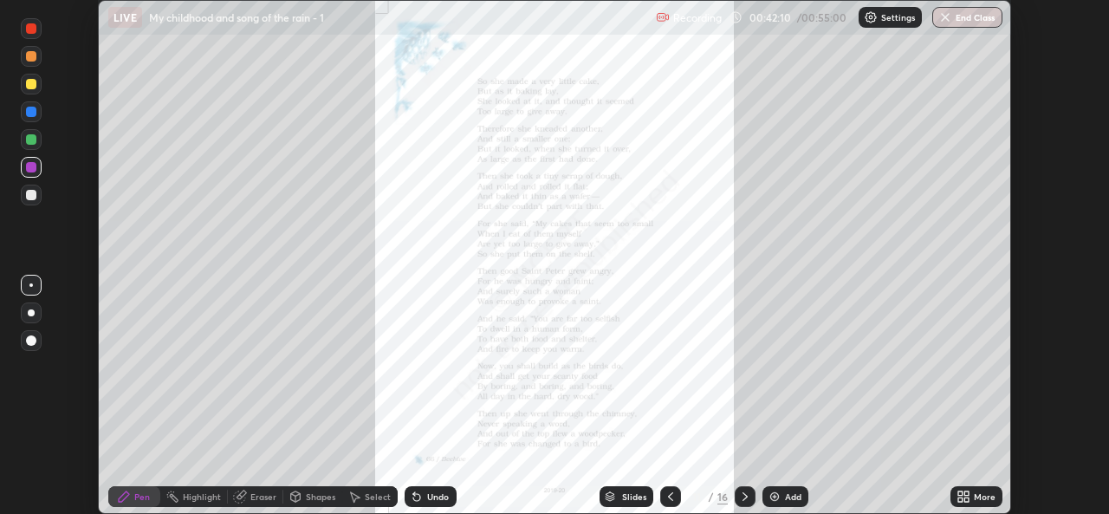
click at [666, 498] on icon at bounding box center [670, 496] width 14 height 14
click at [987, 495] on div "More" at bounding box center [985, 496] width 22 height 9
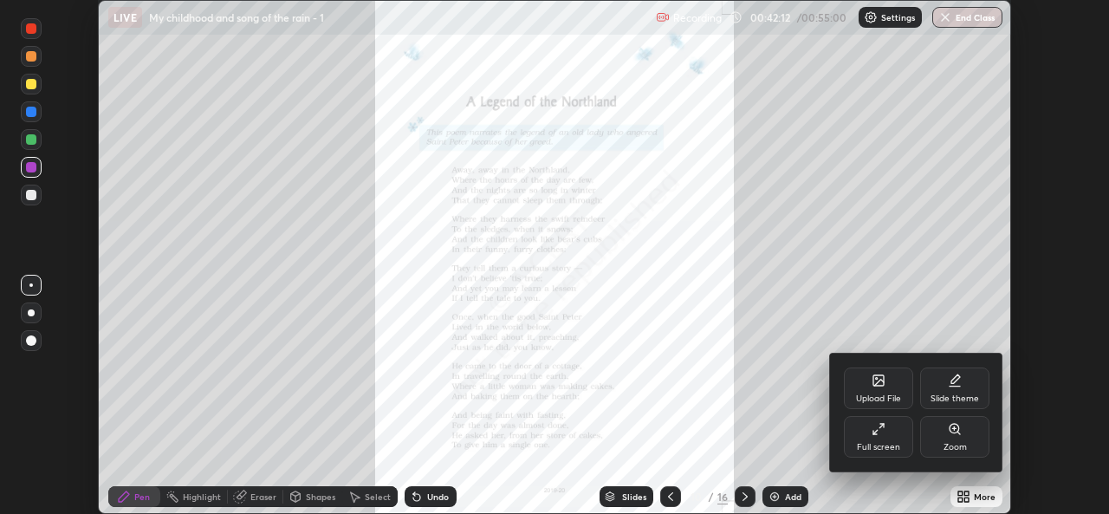
click at [961, 447] on div "Zoom" at bounding box center [954, 447] width 23 height 9
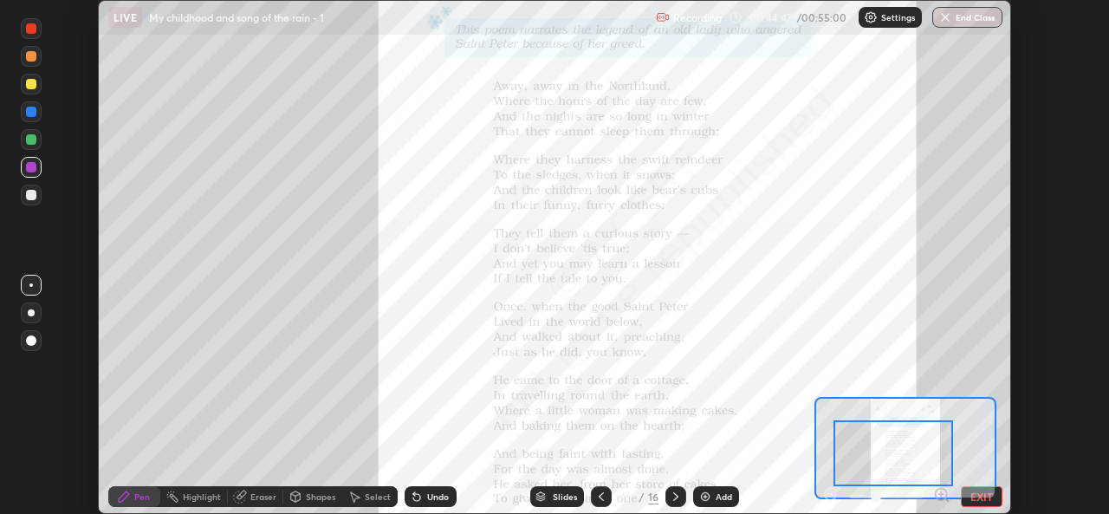
click at [34, 29] on div at bounding box center [31, 28] width 10 height 10
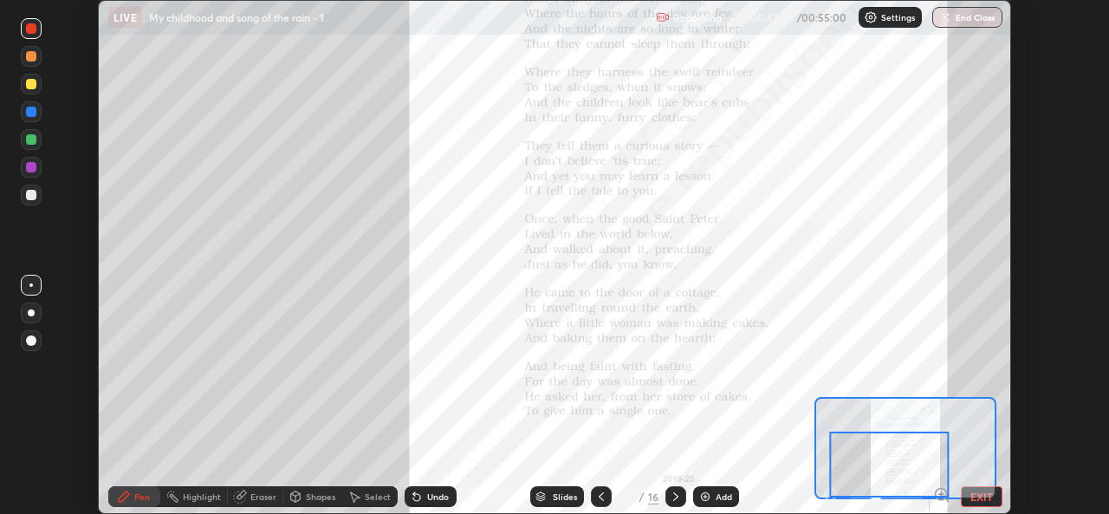
click at [674, 496] on icon at bounding box center [676, 496] width 14 height 14
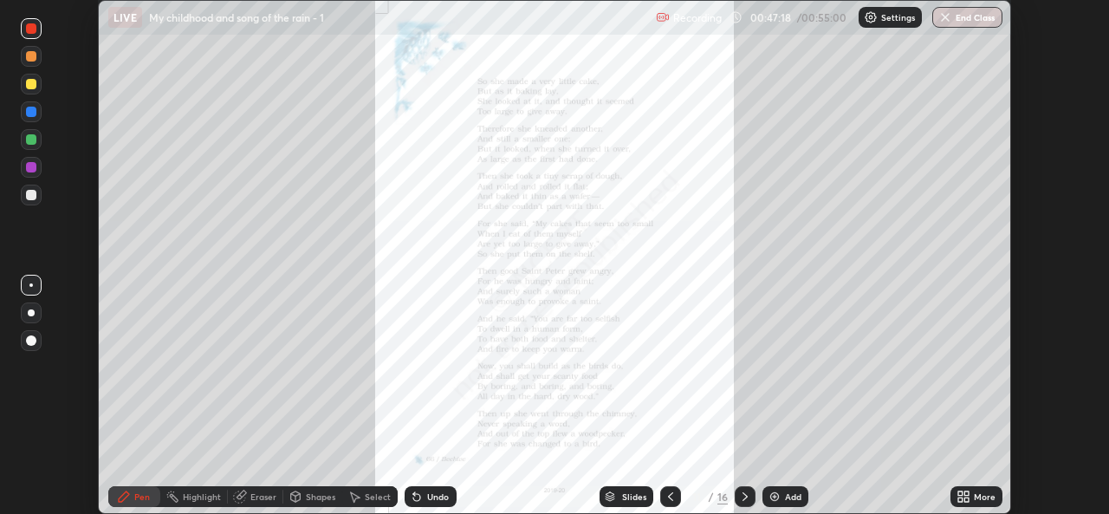
click at [966, 499] on icon at bounding box center [966, 499] width 4 height 4
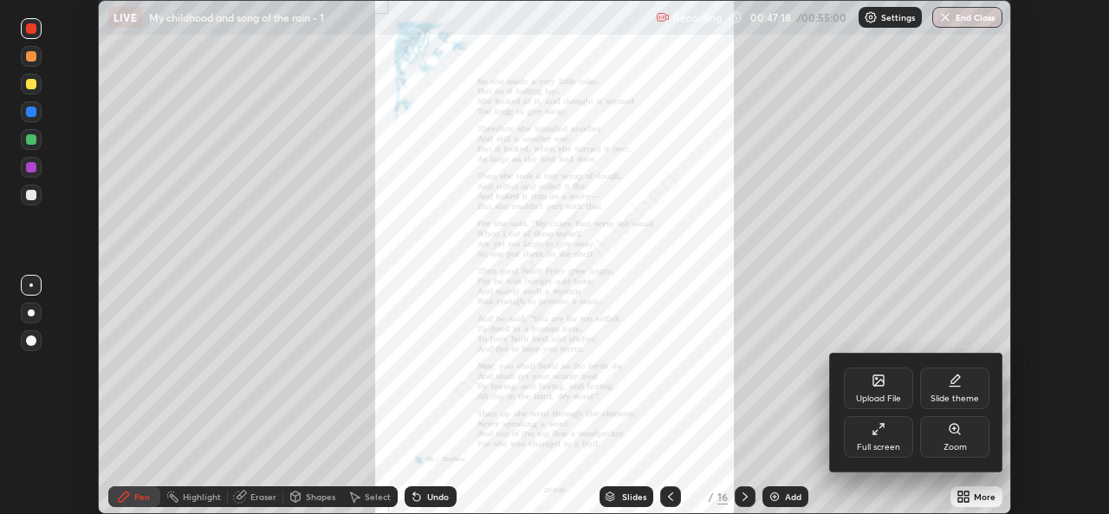
click at [946, 438] on div "Zoom" at bounding box center [954, 437] width 69 height 42
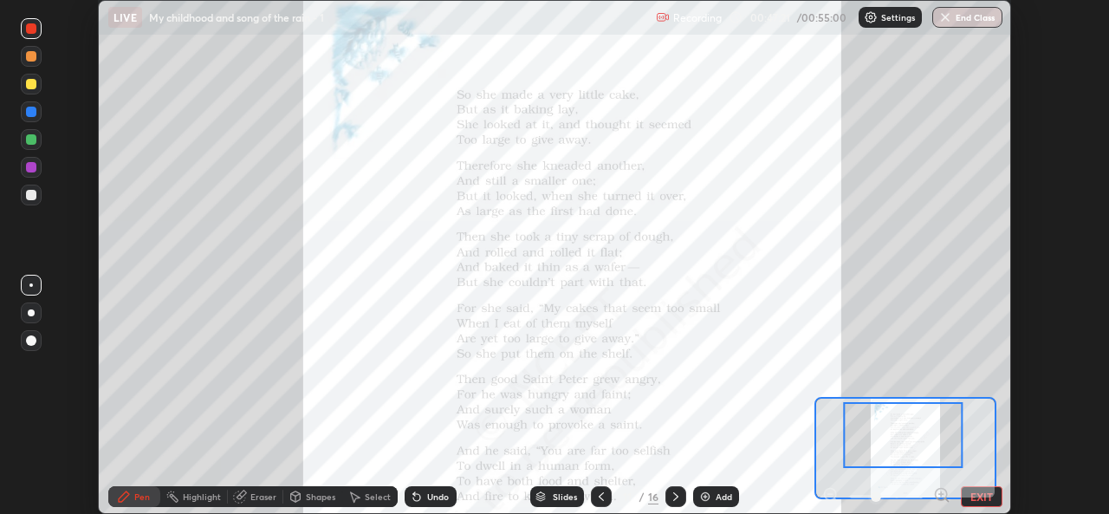
click at [941, 494] on icon at bounding box center [941, 494] width 4 height 0
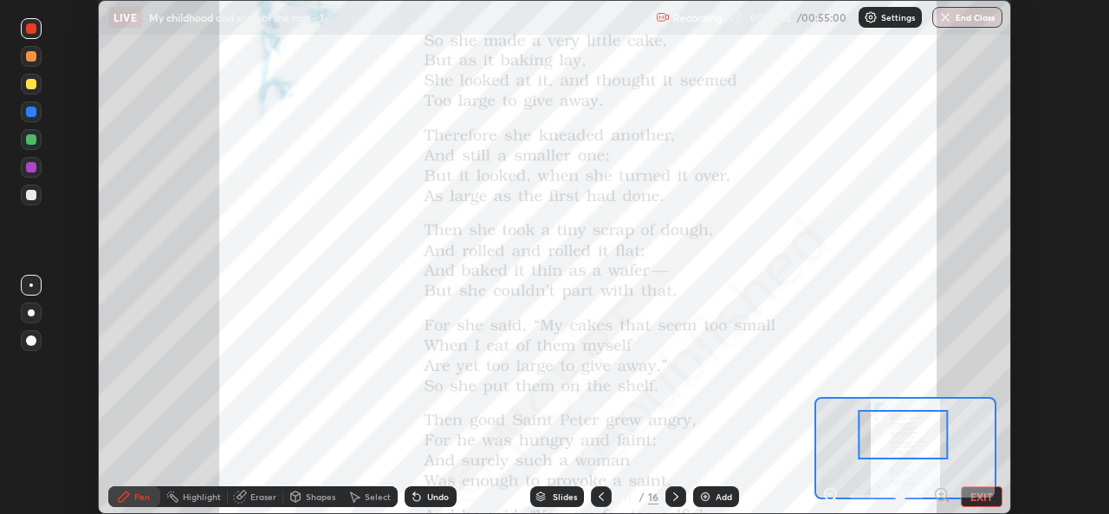
click at [923, 435] on div at bounding box center [902, 434] width 89 height 49
click at [909, 434] on div at bounding box center [902, 434] width 89 height 49
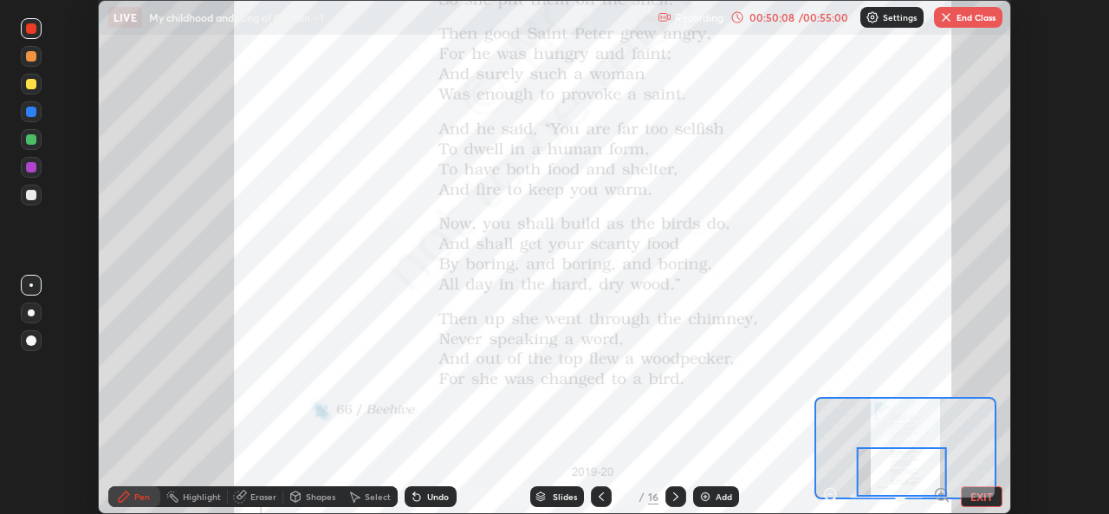
click at [867, 495] on div at bounding box center [901, 471] width 89 height 49
click at [674, 496] on icon at bounding box center [676, 496] width 14 height 14
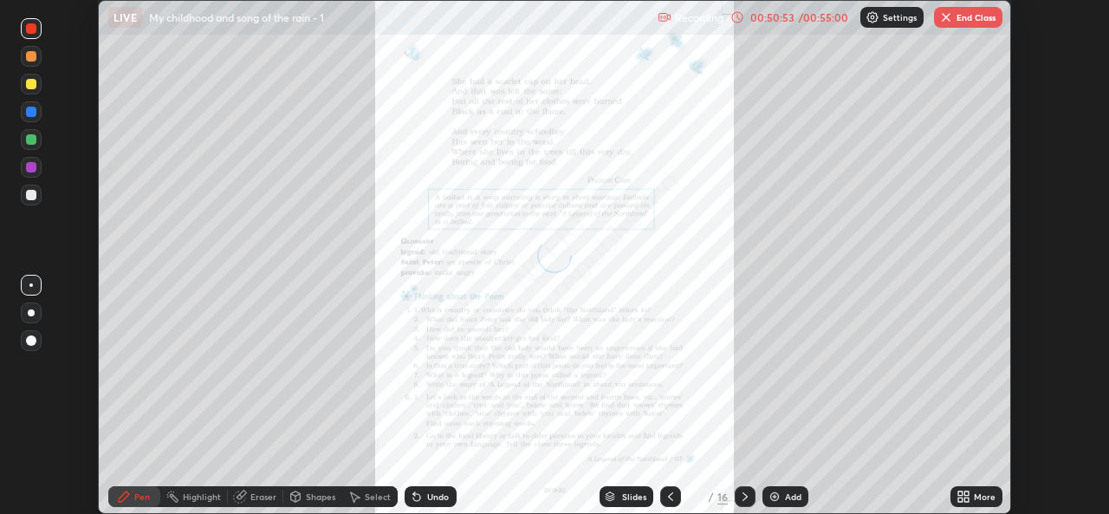
click at [966, 497] on icon at bounding box center [966, 499] width 4 height 4
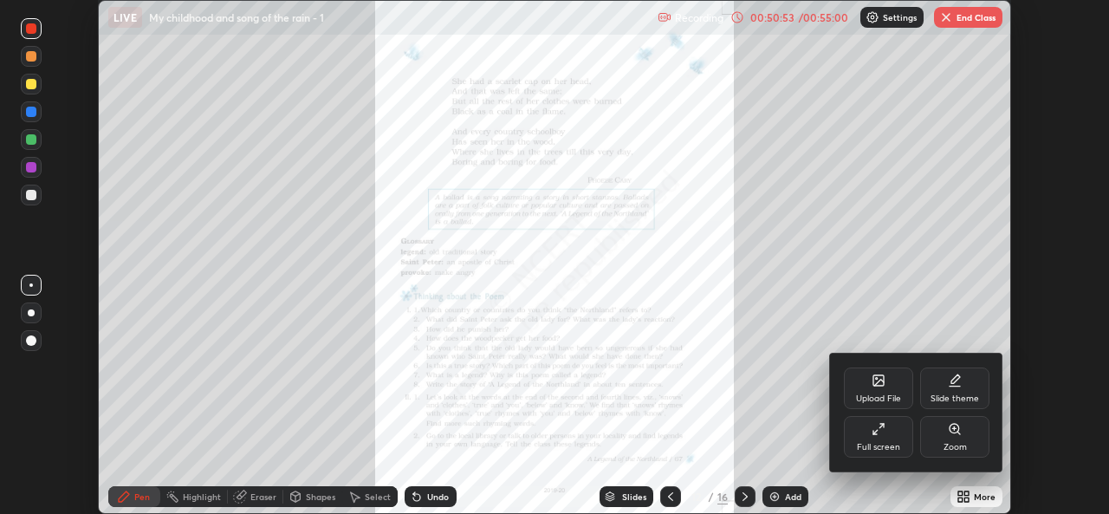
click at [949, 438] on div "Zoom" at bounding box center [954, 437] width 69 height 42
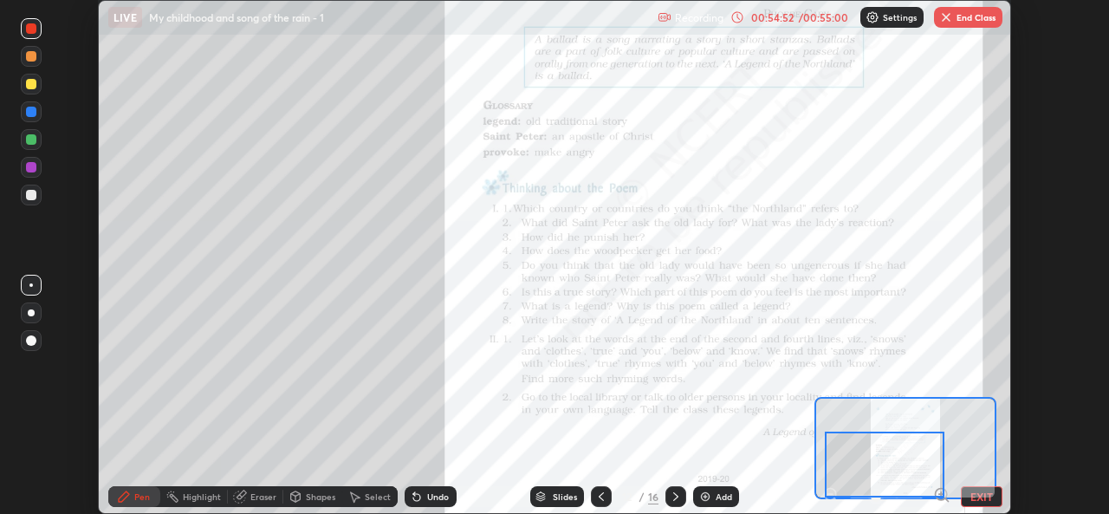
click at [1020, 380] on div "Setting up your live class" at bounding box center [554, 257] width 1109 height 514
click at [972, 16] on button "End Class" at bounding box center [968, 17] width 68 height 21
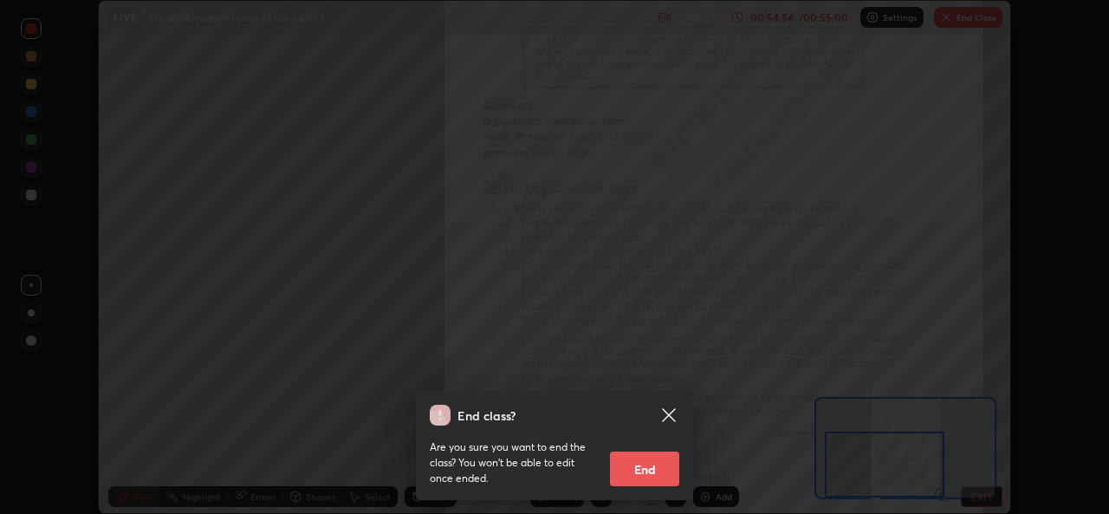
click at [629, 466] on button "End" at bounding box center [644, 468] width 69 height 35
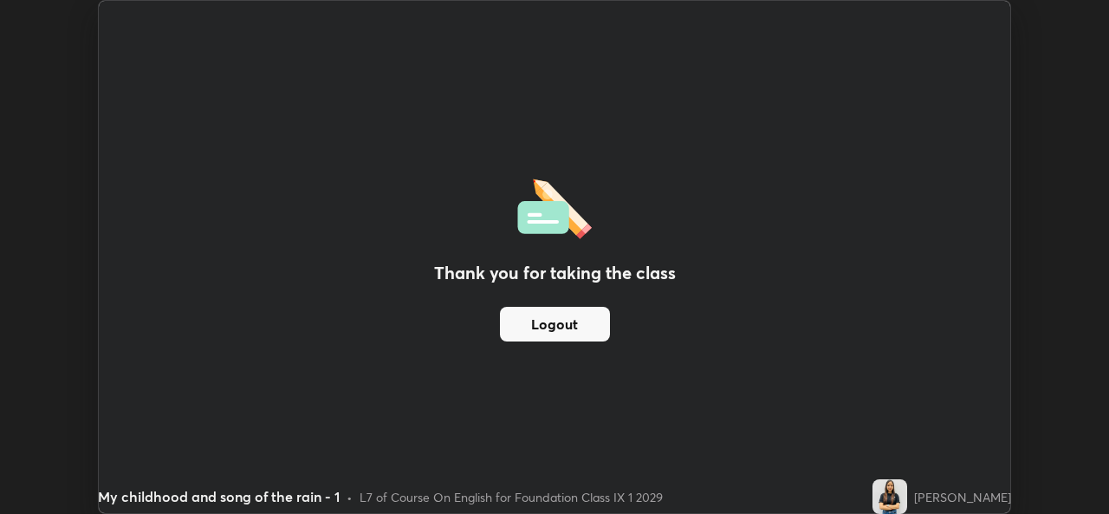
click at [155, 101] on div "Thank you for taking the class Logout" at bounding box center [554, 257] width 911 height 512
click at [139, 58] on div "Thank you for taking the class Logout" at bounding box center [554, 257] width 911 height 512
